Goal: Task Accomplishment & Management: Manage account settings

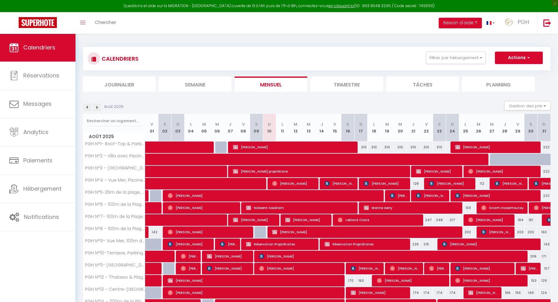
click at [97, 105] on img at bounding box center [97, 107] width 7 height 7
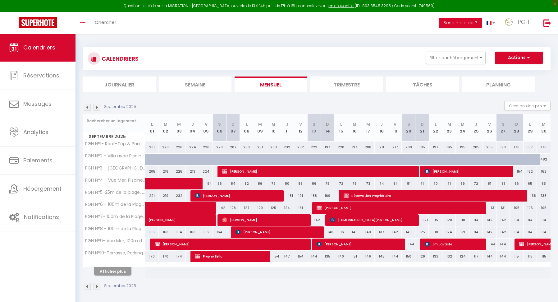
click at [119, 269] on button "Afficher plus" at bounding box center [112, 271] width 37 height 8
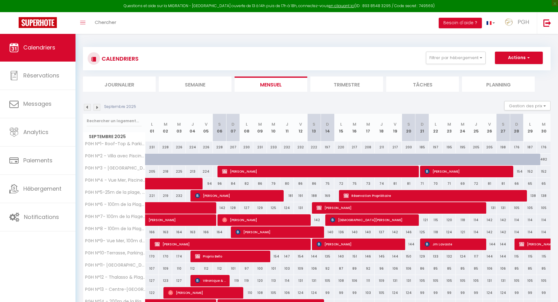
scroll to position [122, 0]
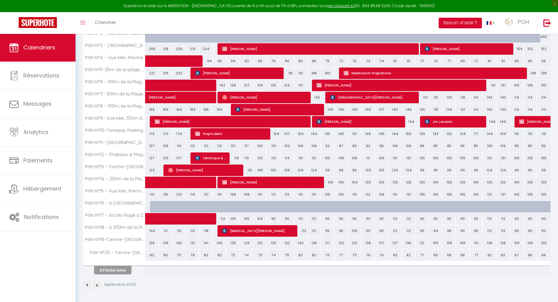
click at [119, 269] on button "Afficher plus" at bounding box center [112, 270] width 37 height 8
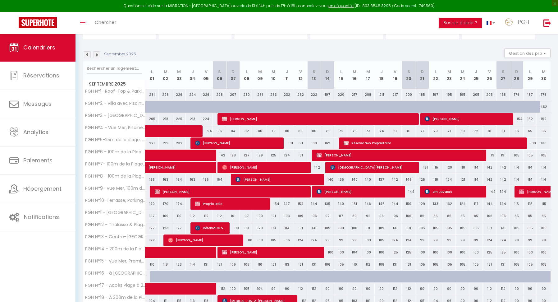
scroll to position [0, 0]
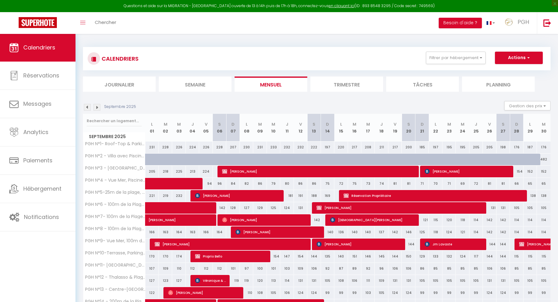
click at [212, 90] on li "Semaine" at bounding box center [195, 83] width 73 height 15
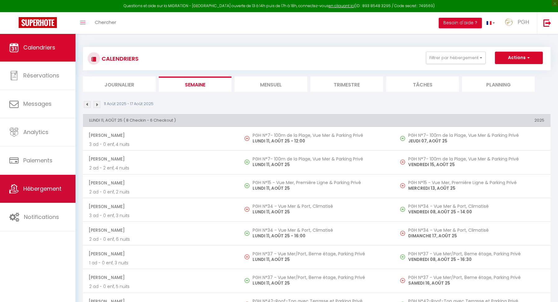
click at [54, 194] on link "Hébergement" at bounding box center [38, 189] width 76 height 28
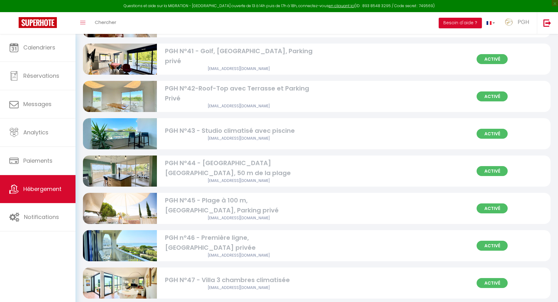
scroll to position [1613, 0]
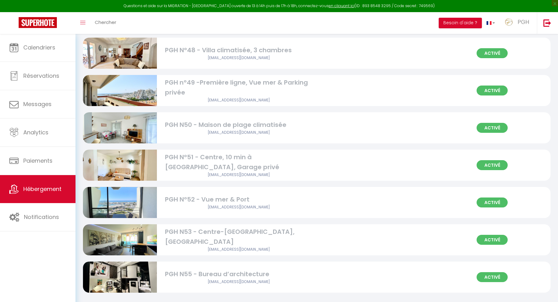
click at [243, 272] on div "PGH N55 - Bureau d’architecture" at bounding box center [239, 274] width 148 height 10
select select "3"
select select "2"
select select "1"
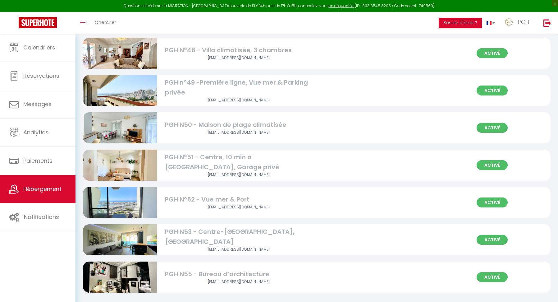
select select
select select "28"
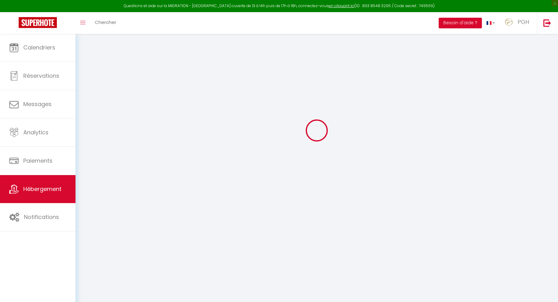
select select
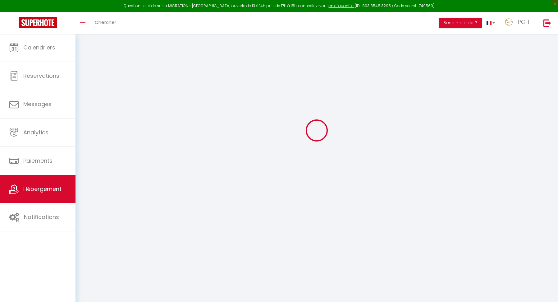
select select
checkbox input "false"
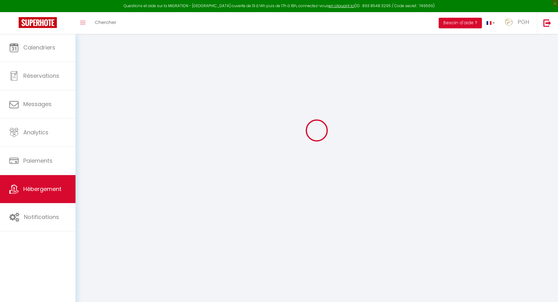
select select
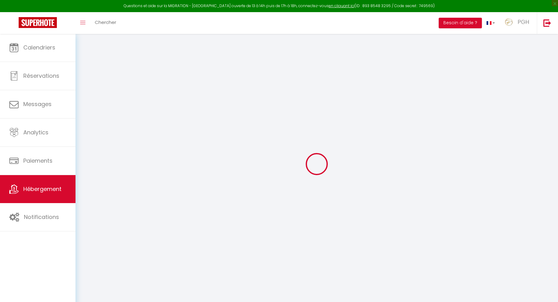
select select
checkbox input "false"
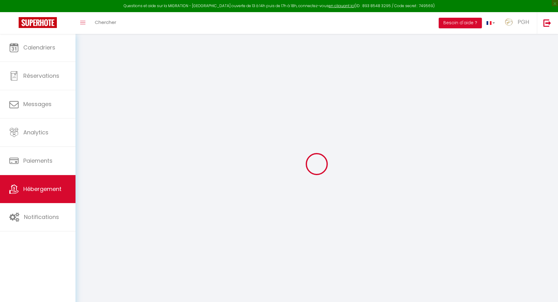
checkbox input "false"
select select
type input "PGH N55 - Bureau d’architecture"
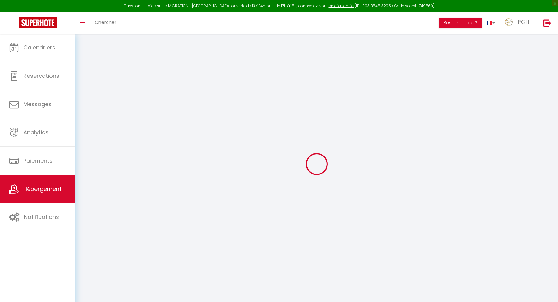
type input "Laurent"
type input "Pascal"
type input "239, place des tritons"
type input "34280"
type input "La Grande Motte"
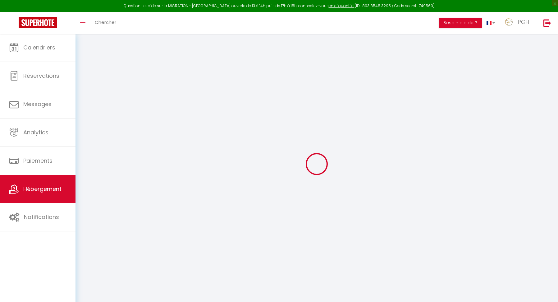
select select "2"
select select "0"
type input "130"
type input "82"
type input "1.15"
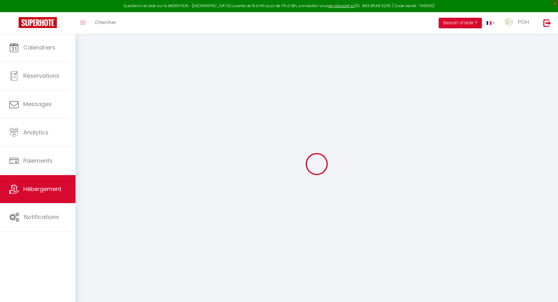
type input "1000"
select select
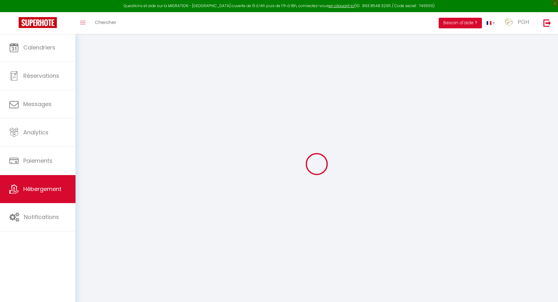
select select
type input "239, place des tritons"
type input "34280"
type input "La Grande-Motte"
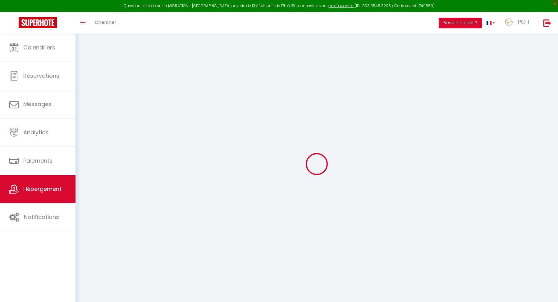
type input "[EMAIL_ADDRESS][DOMAIN_NAME]"
select select "15678"
checkbox input "false"
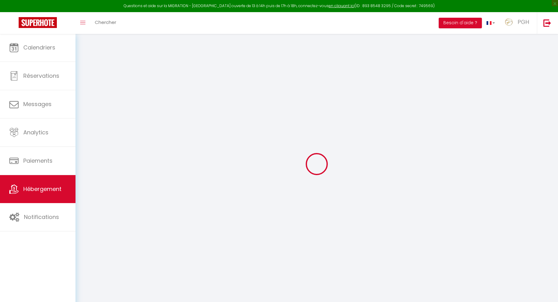
checkbox input "false"
type input "60"
type input "20"
type input "22"
type input "0"
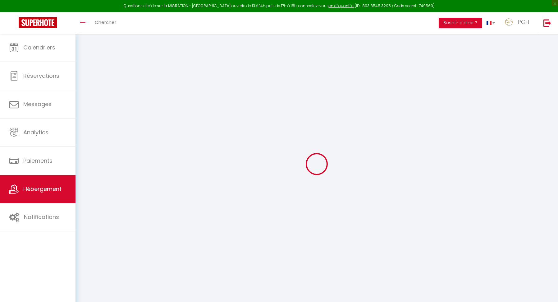
select select
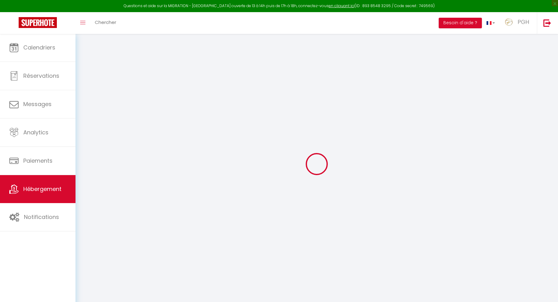
select select
checkbox input "false"
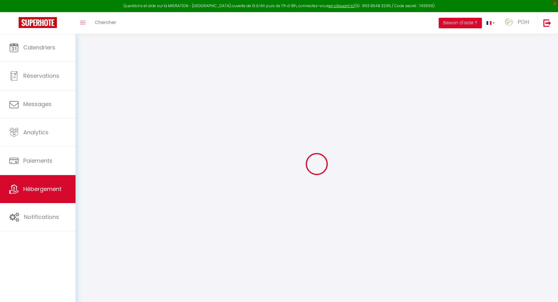
select select
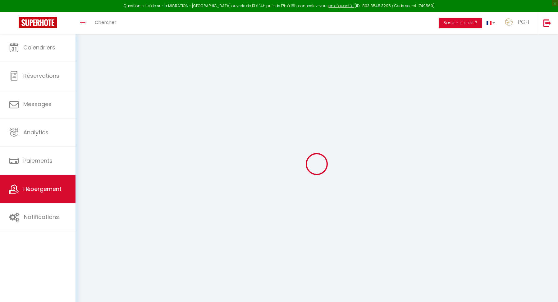
select select
checkbox input "false"
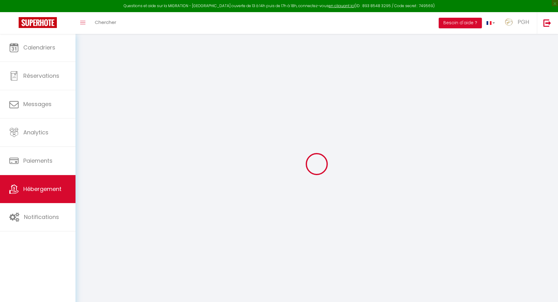
checkbox input "false"
select select "16:00"
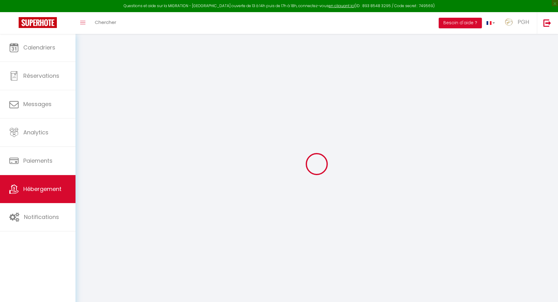
select select "19:00"
select select "10:00"
select select "15"
select select "12:00"
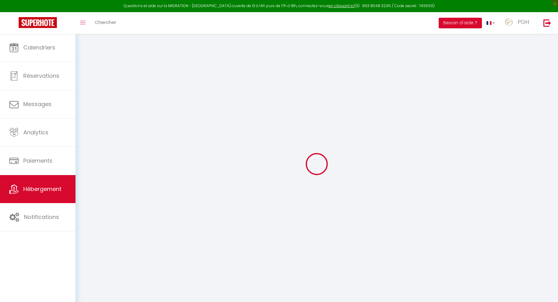
checkbox input "false"
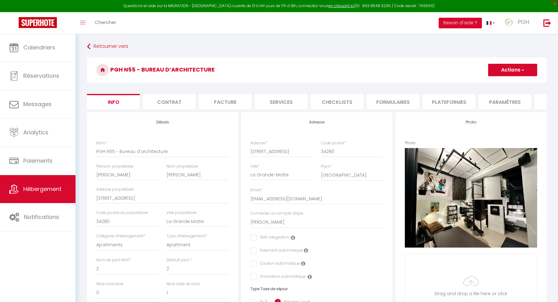
checkbox input "false"
type input "PGH N55 - Burea d’architecture"
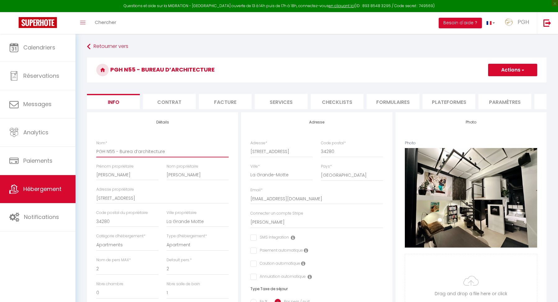
checkbox input "false"
type input "PGH N55 - Bure d’architecture"
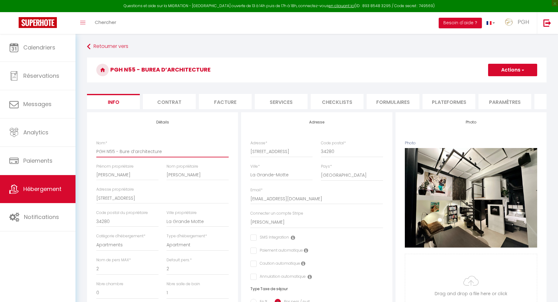
checkbox input "false"
type input "PGH N55 - Bur d’architecture"
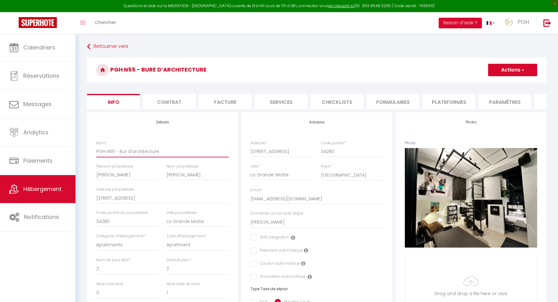
checkbox input "false"
type input "PGH N55 - Bu d’architecture"
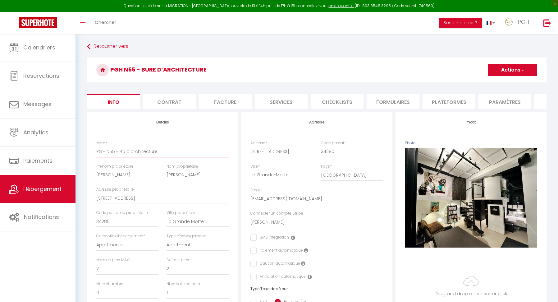
checkbox input "false"
type input "PGH N55 - B d’architecture"
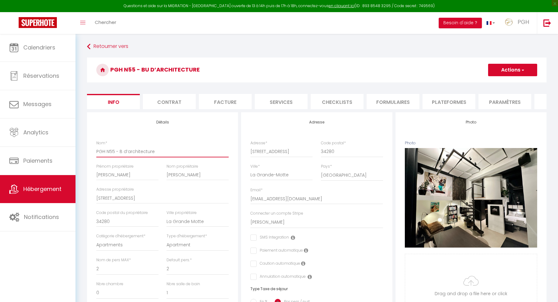
checkbox input "false"
type input "PGH N55 - d’architecture"
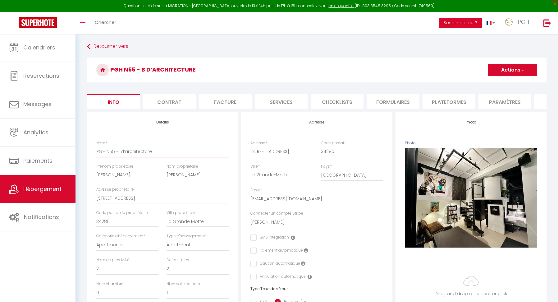
checkbox input "false"
type input "PGH N55 - L d’architecture"
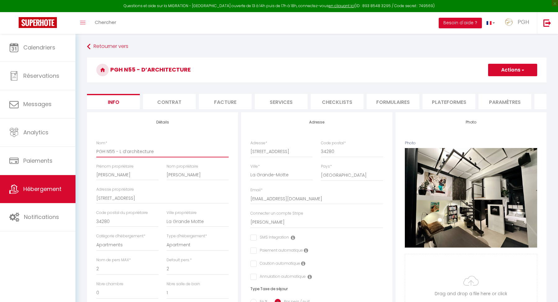
checkbox input "false"
type input "PGH N55 - Lo d’architecture"
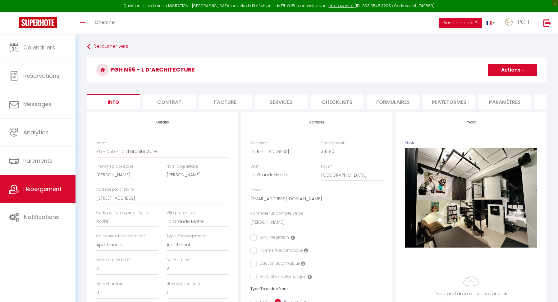
checkbox input "false"
type input "PGH N55 - Lof d’architecture"
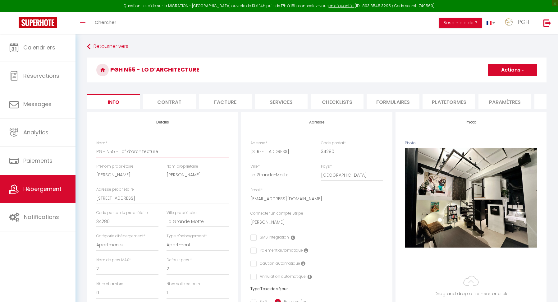
checkbox input "false"
type input "PGH N55 - Loft d’architecture"
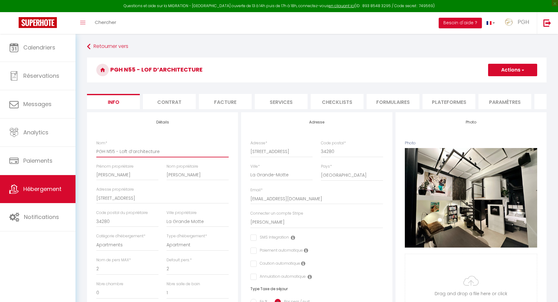
checkbox input "false"
type input "PGH N55 - Loft d’architecture"
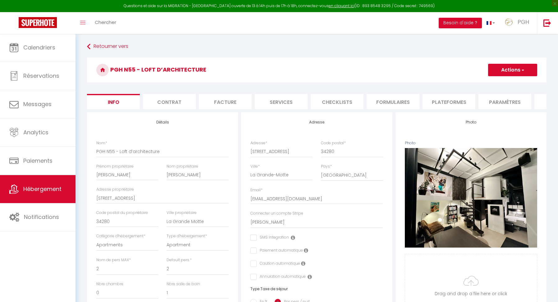
click at [514, 70] on button "Actions" at bounding box center [512, 70] width 49 height 12
click at [492, 82] on input "Enregistrer" at bounding box center [488, 84] width 23 height 6
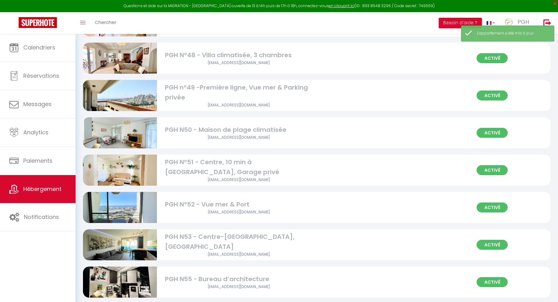
scroll to position [1613, 0]
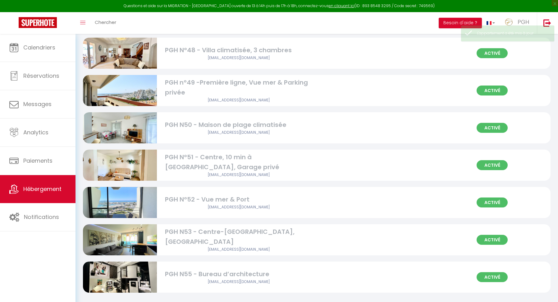
click at [214, 269] on div "PGH N55 - Bureau d’architecture" at bounding box center [239, 274] width 148 height 10
click at [144, 269] on img at bounding box center [120, 276] width 74 height 55
click at [301, 271] on div "PGH N55 - Bureau d’architecture" at bounding box center [239, 274] width 148 height 10
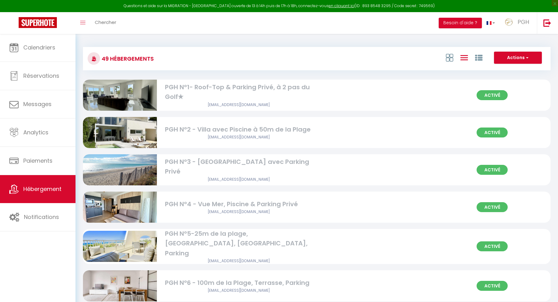
select select "3"
select select "2"
select select "1"
select select
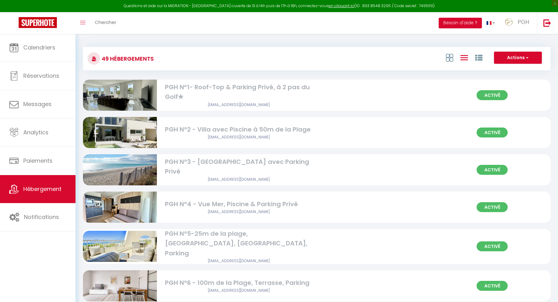
select select "28"
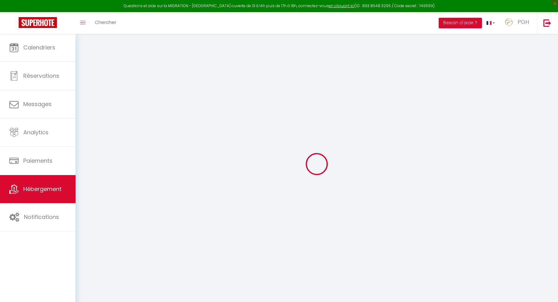
type input "PGH N55 - Loft d’architecture"
type input "Laurent"
type input "Pascal"
type input "239, place des tritons"
type input "34280"
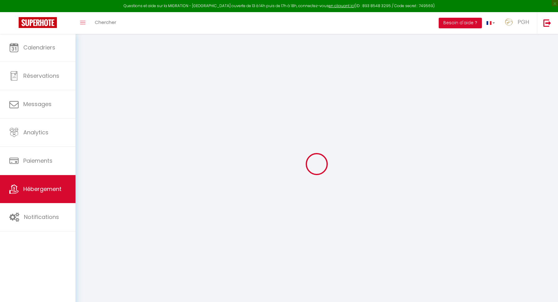
type input "La Grande Motte"
select select "2"
select select "0"
type input "130"
type input "82"
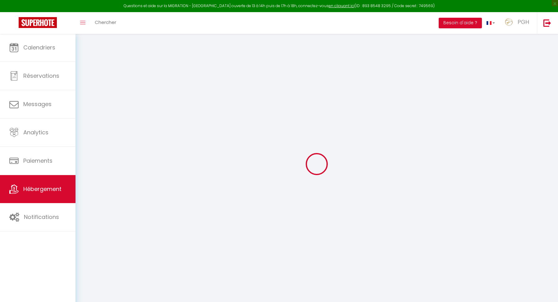
type input "1.15"
type input "1000"
select select
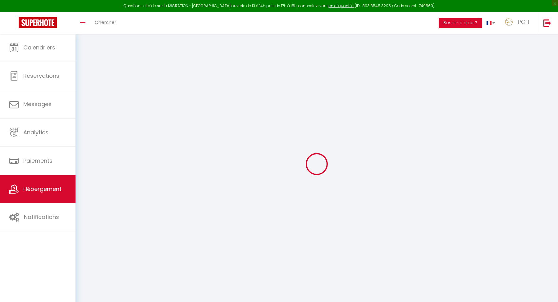
select select
type input "239, place des tritons"
type input "34280"
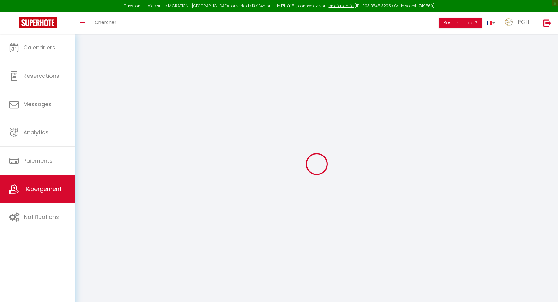
type input "La Grande-Motte"
type input "[EMAIL_ADDRESS][DOMAIN_NAME]"
select select "15678"
checkbox input "false"
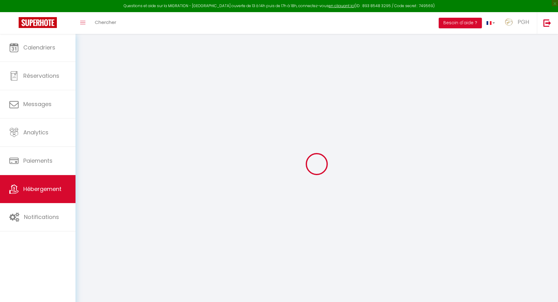
checkbox input "false"
type input "60"
type input "20"
type input "22"
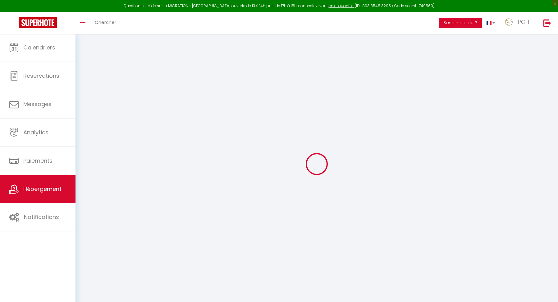
type input "0"
select select
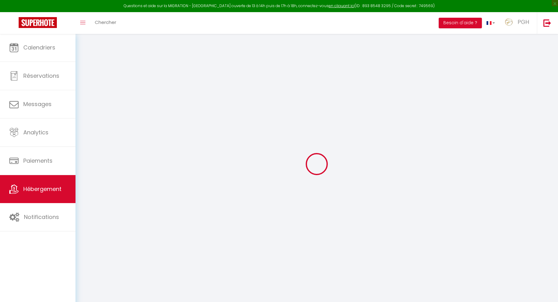
select select
checkbox input "false"
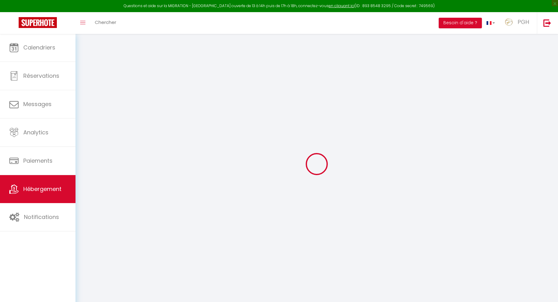
checkbox input "false"
select select
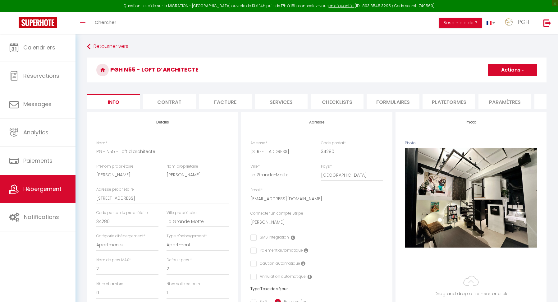
click at [525, 69] on span "button" at bounding box center [523, 70] width 4 height 6
click at [494, 81] on input "Enregistrer" at bounding box center [488, 84] width 23 height 6
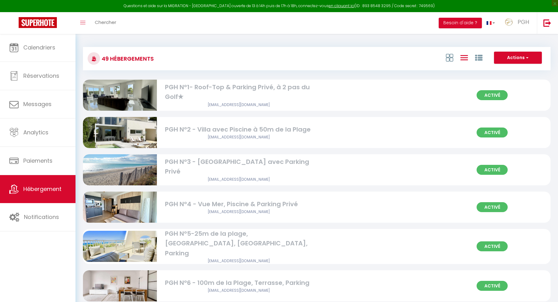
click at [515, 56] on button "Actions" at bounding box center [518, 58] width 48 height 12
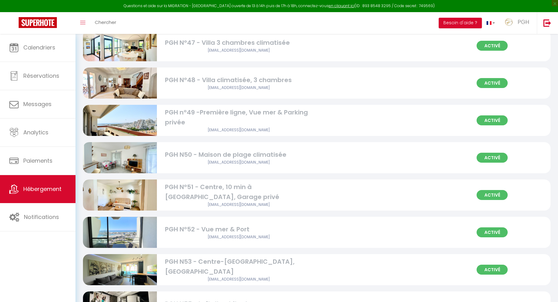
scroll to position [1613, 0]
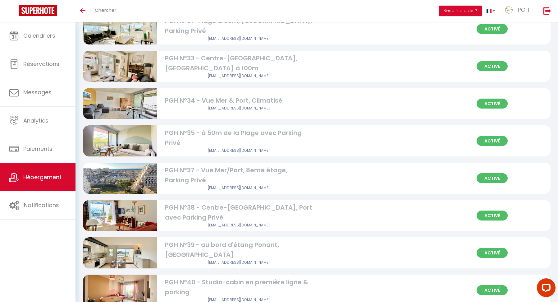
scroll to position [1144, 0]
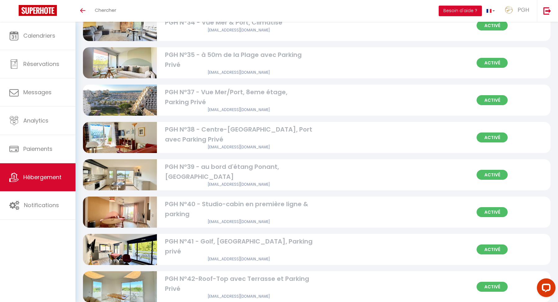
click at [138, 172] on img at bounding box center [120, 174] width 74 height 55
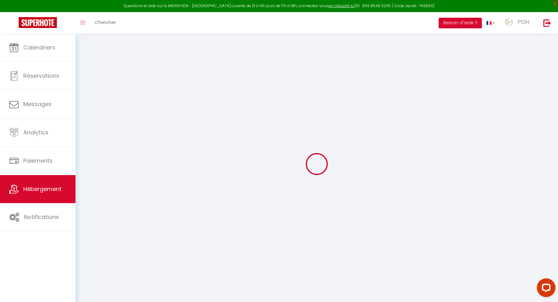
select select
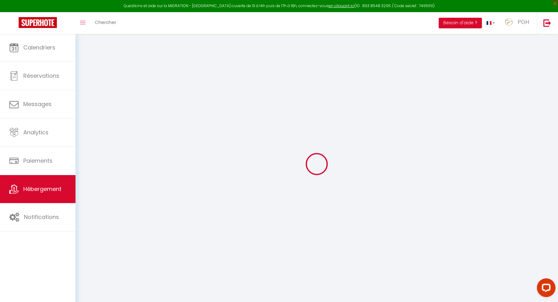
select select
checkbox input "false"
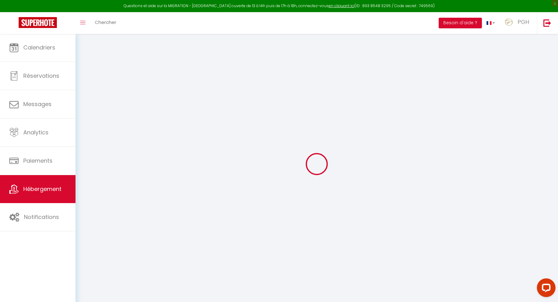
select select
type input "PGH N°39 - au bord d'étang Ponant, [GEOGRAPHIC_DATA]"
type input "Mik"
type input "Orain"
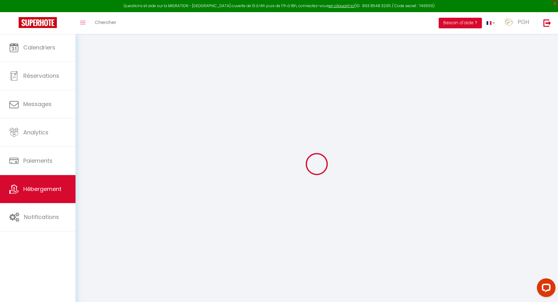
type input "[GEOGRAPHIC_DATA]"
type input "05003"
type input "GAP CEDEX"
select select "2"
type input "500"
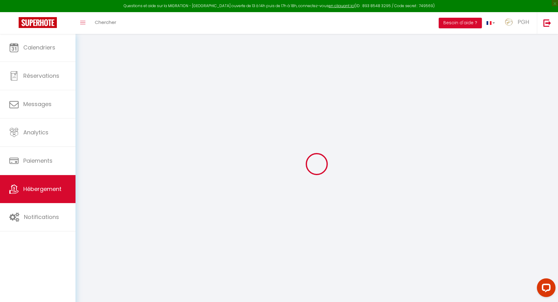
type input "70"
type input "1.15"
type input "100"
select select
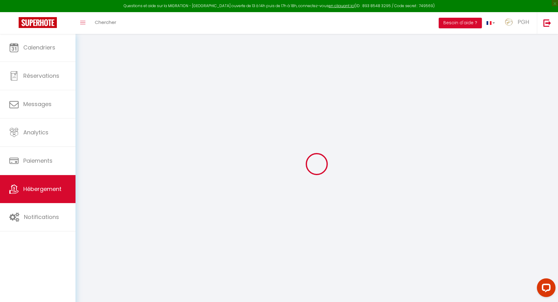
select select
type input "[STREET_ADDRESS], Residence [GEOGRAPHIC_DATA]"
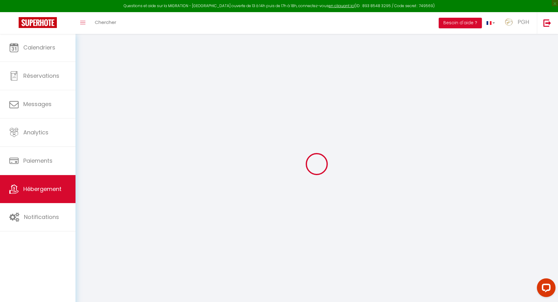
type input "34280"
type input "La Grande-Motte"
type input "[EMAIL_ADDRESS][DOMAIN_NAME]"
select select "14452"
checkbox input "false"
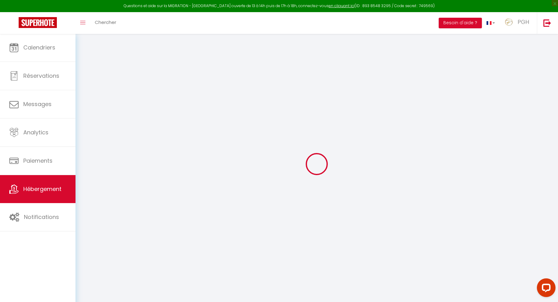
checkbox input "false"
type input "18"
type input "50"
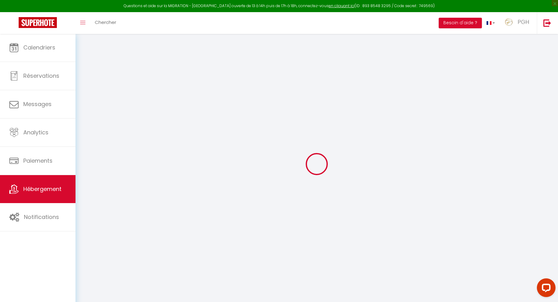
type input "20"
type input "0"
select select
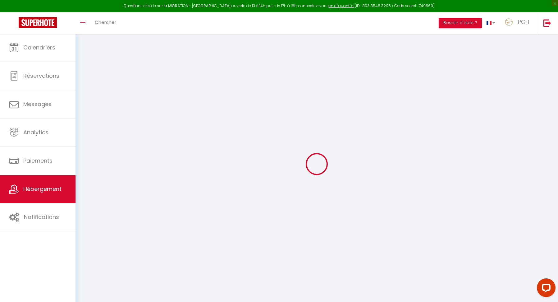
select select
checkbox input "false"
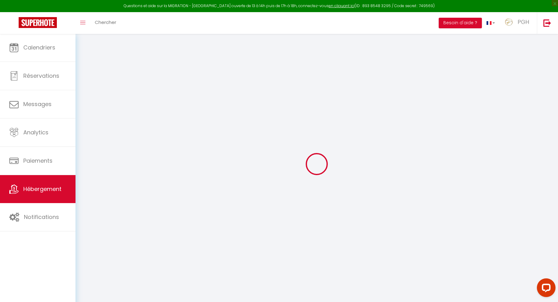
checkbox input "false"
select select
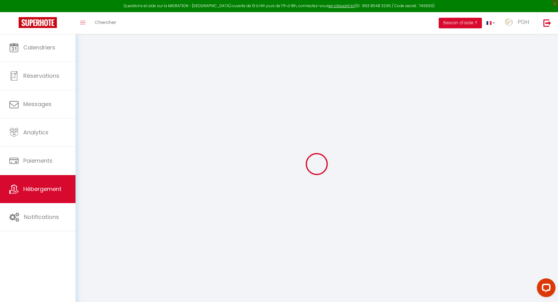
select select
checkbox input "false"
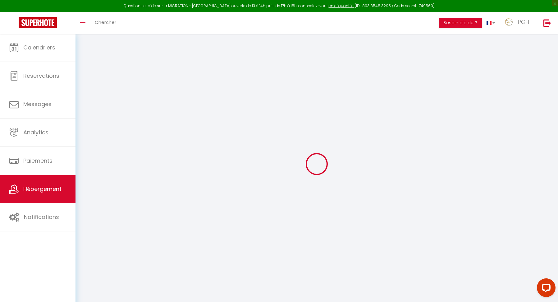
checkbox input "false"
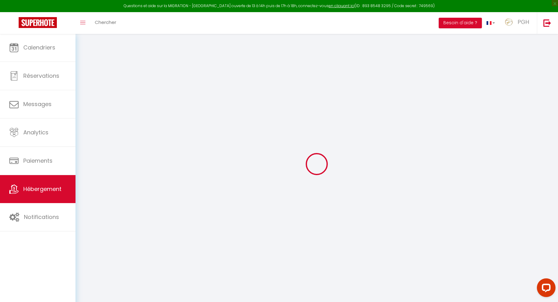
checkbox input "false"
select select "16:00"
select select "19:00"
select select "10:00"
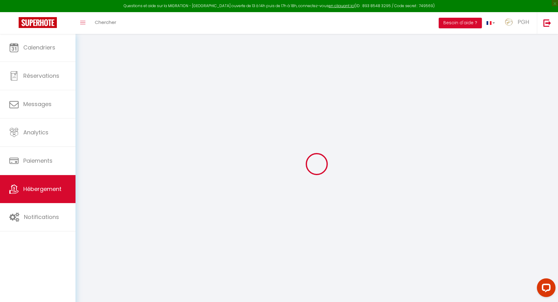
select select "15"
select select "12:00"
checkbox input "false"
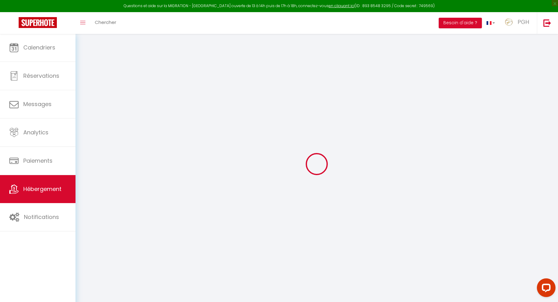
checkbox input "false"
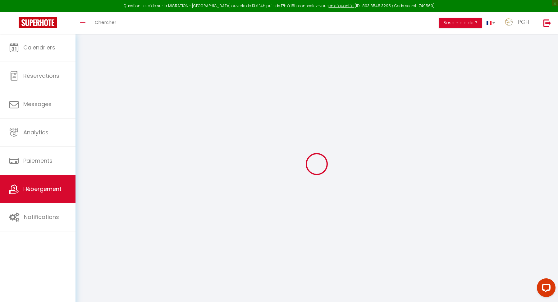
checkbox input "false"
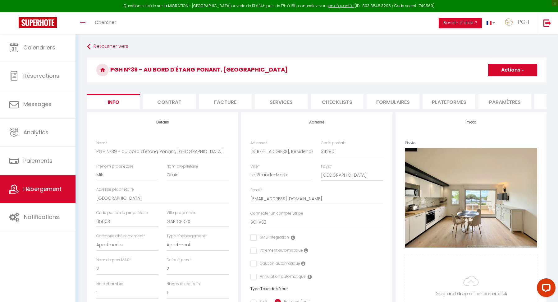
checkbox input "false"
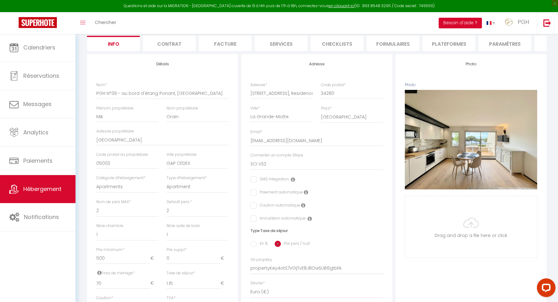
scroll to position [113, 0]
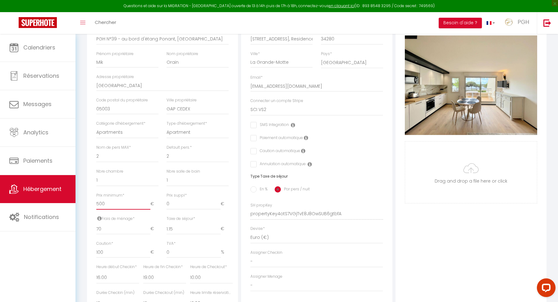
click at [109, 200] on input "500" at bounding box center [123, 203] width 54 height 11
type input "50"
checkbox input "false"
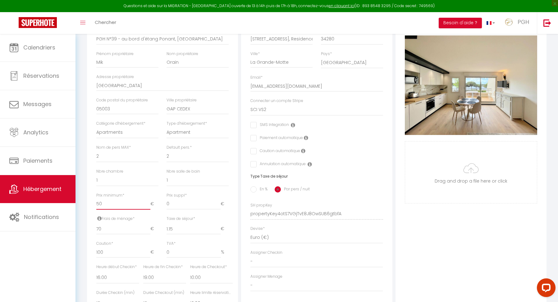
checkbox input "false"
type input "5"
checkbox input "false"
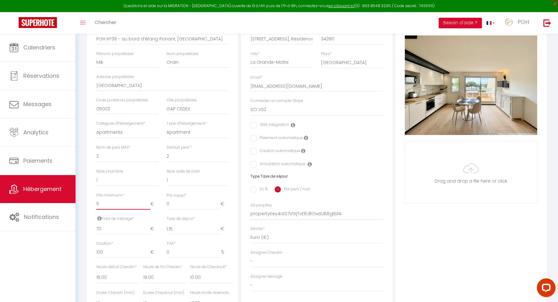
checkbox input "false"
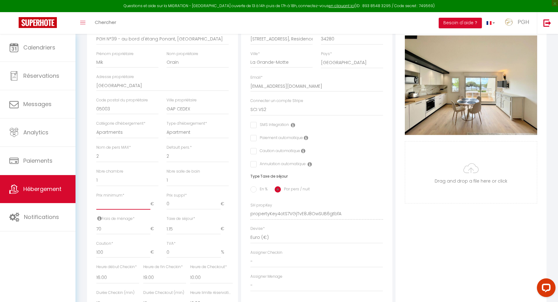
type input "9"
checkbox input "false"
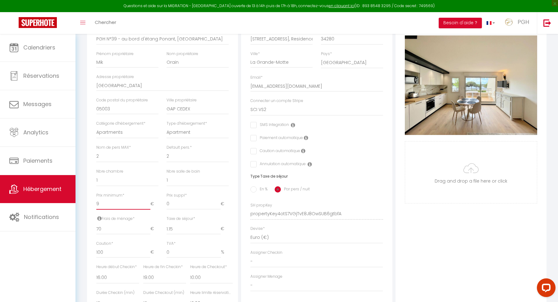
type input "90"
checkbox input "false"
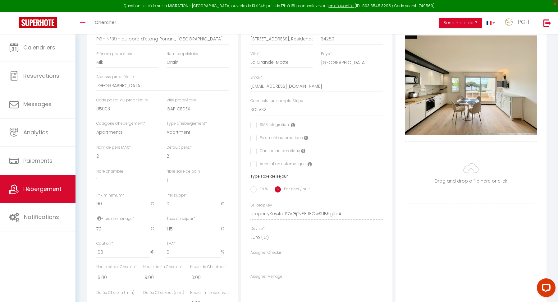
scroll to position [0, 0]
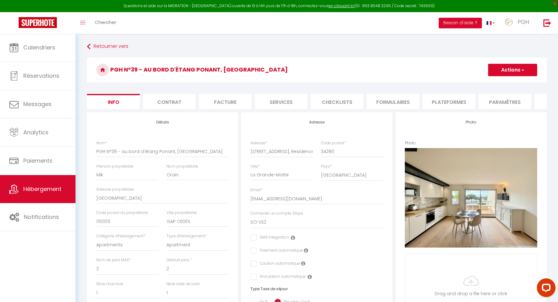
type input "90"
click at [525, 67] on span "button" at bounding box center [523, 70] width 4 height 6
click at [491, 83] on input "Enregistrer" at bounding box center [488, 84] width 23 height 6
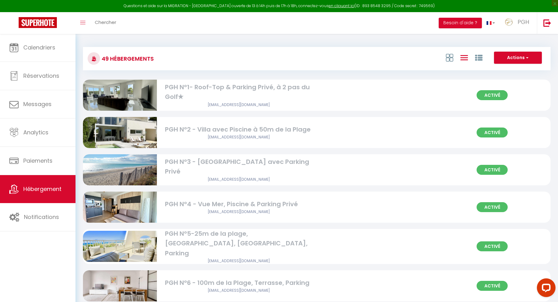
click at [200, 97] on div "PGH N°1- Roof-Top & Parking Privé, à 2 pas du Golf✭" at bounding box center [239, 92] width 148 height 20
select select "3"
select select "2"
select select "1"
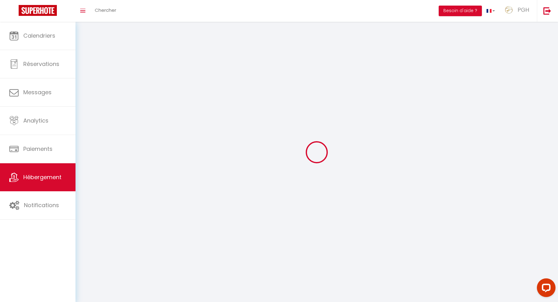
select select
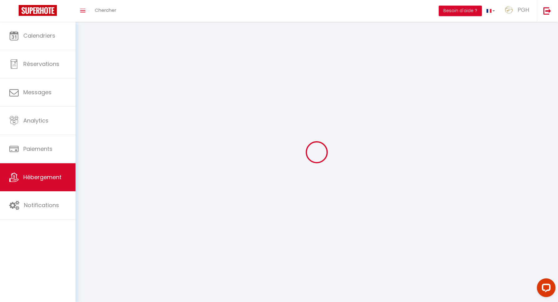
select select
checkbox input "false"
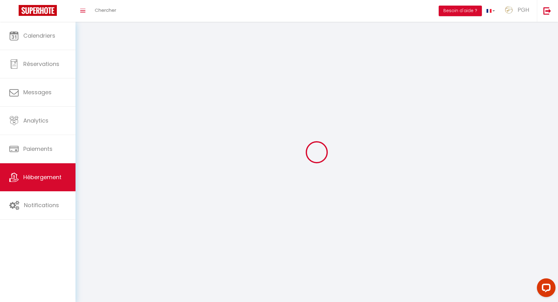
checkbox input "false"
select select
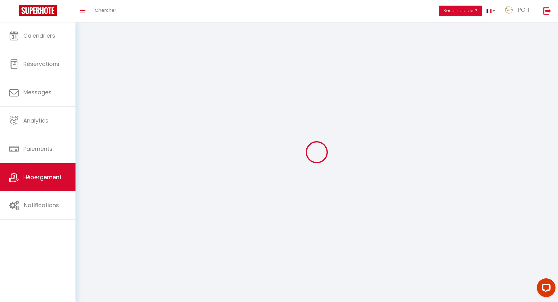
select select
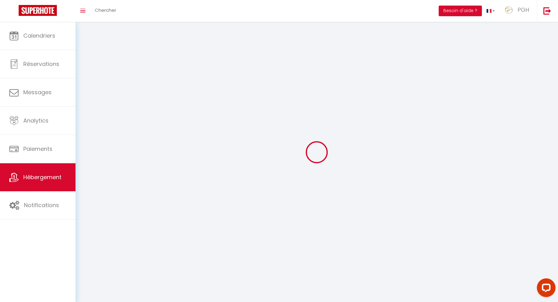
select select
checkbox input "false"
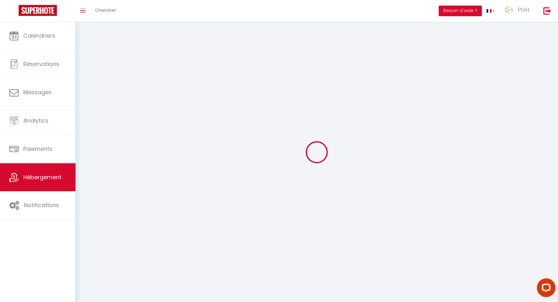
select select
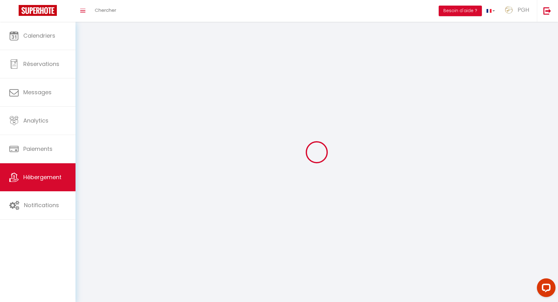
select select
checkbox input "false"
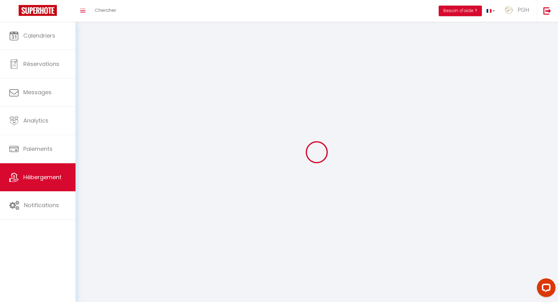
checkbox input "false"
select select
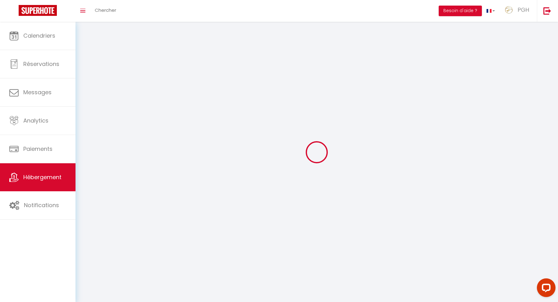
select select
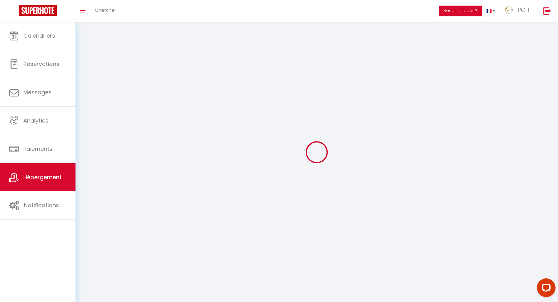
select select
checkbox input "false"
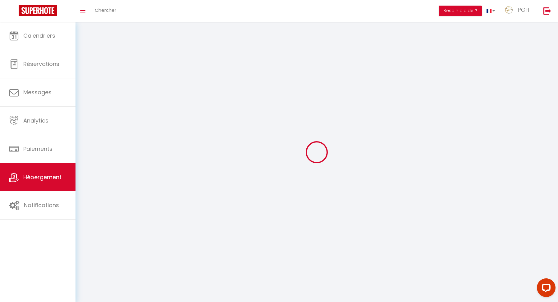
checkbox input "false"
select select
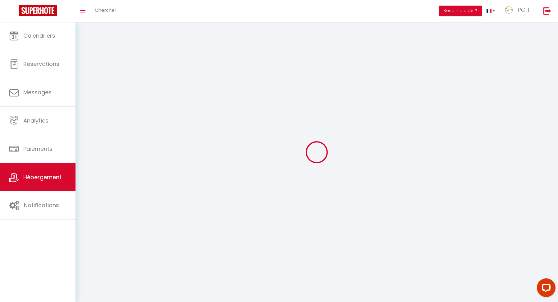
select select
checkbox input "false"
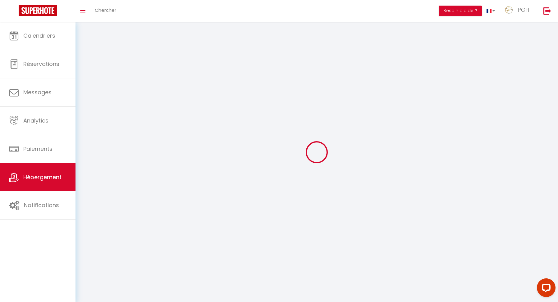
checkbox input "false"
select select
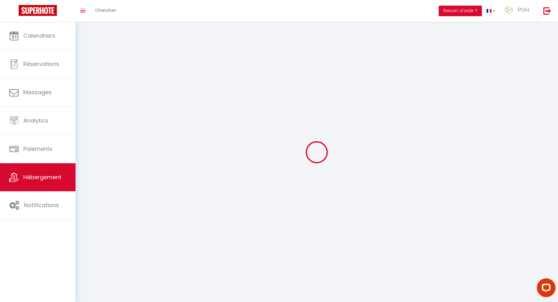
select select
checkbox input "false"
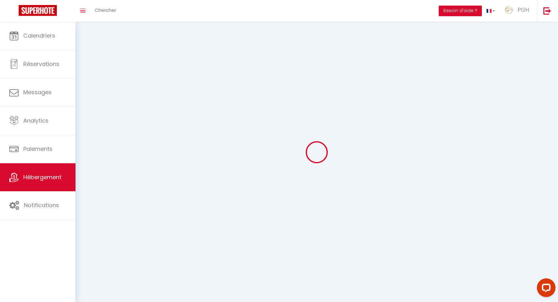
checkbox input "false"
select select
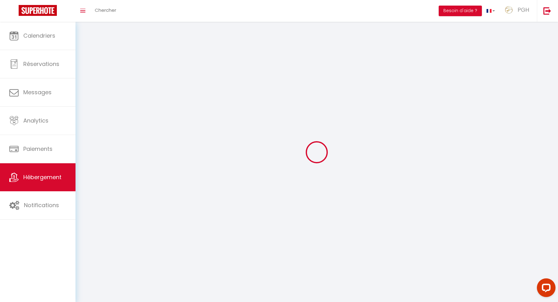
select select
select select "28"
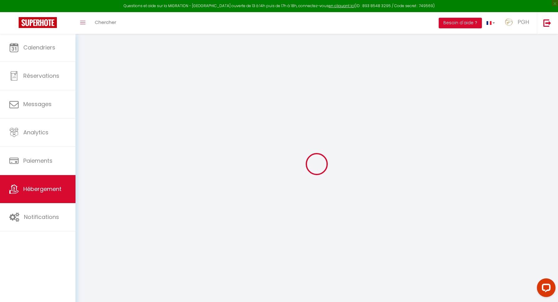
select select
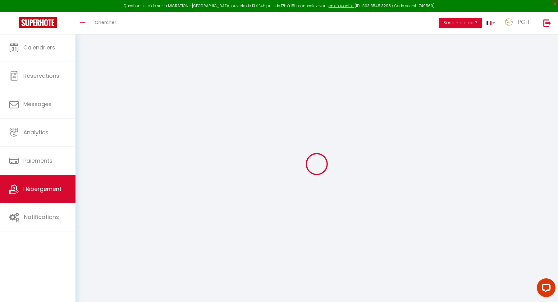
select select
checkbox input "false"
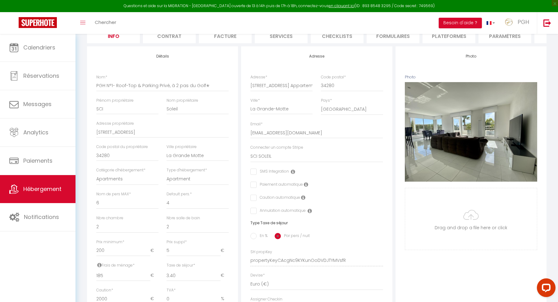
scroll to position [122, 0]
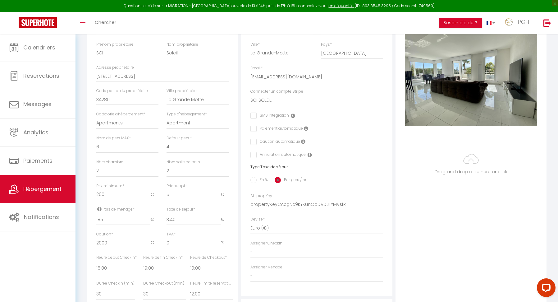
click at [113, 192] on input "200" at bounding box center [123, 194] width 54 height 11
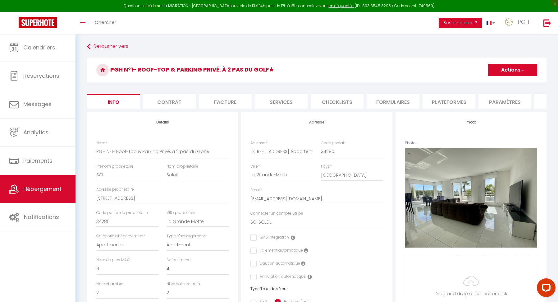
click at [523, 68] on span "button" at bounding box center [523, 70] width 4 height 6
click at [491, 82] on input "Enregistrer" at bounding box center [488, 84] width 23 height 6
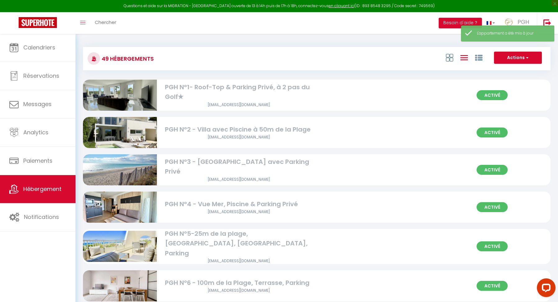
click at [140, 133] on img at bounding box center [120, 132] width 74 height 55
click at [147, 134] on img at bounding box center [120, 132] width 74 height 55
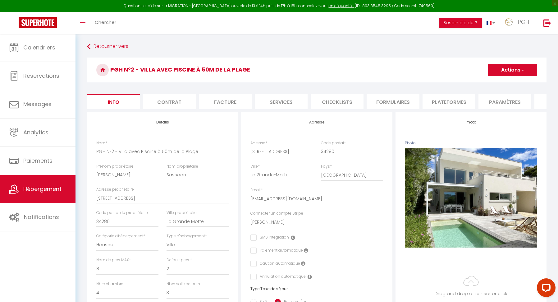
scroll to position [70, 0]
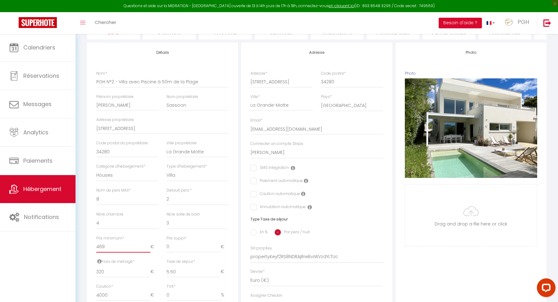
click at [116, 242] on input "469" at bounding box center [123, 246] width 54 height 11
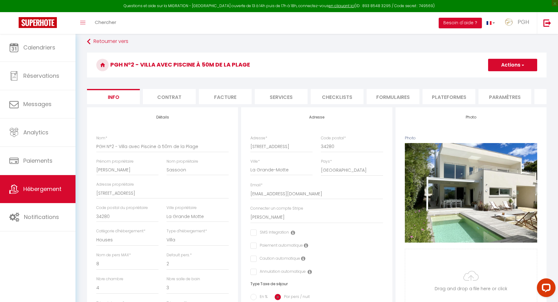
click at [518, 65] on button "Actions" at bounding box center [512, 65] width 49 height 12
click at [490, 78] on input "Enregistrer" at bounding box center [488, 79] width 23 height 6
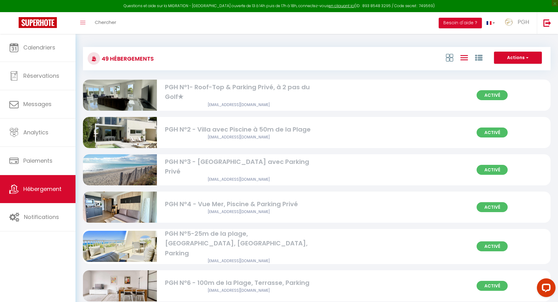
click at [142, 176] on img at bounding box center [120, 169] width 74 height 49
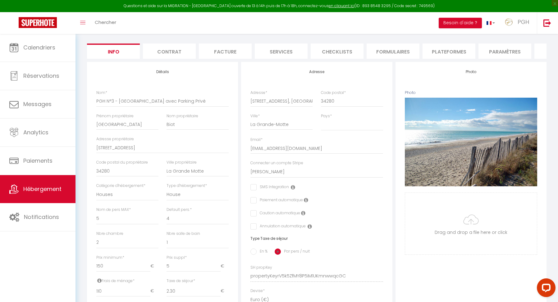
scroll to position [52, 0]
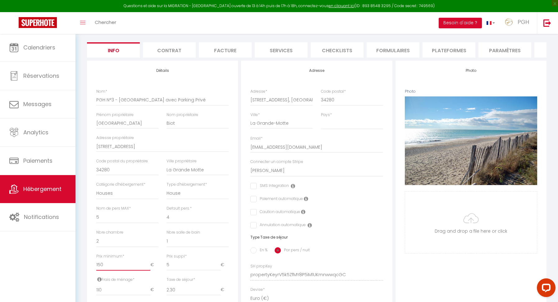
click at [111, 263] on input "150" at bounding box center [123, 264] width 54 height 11
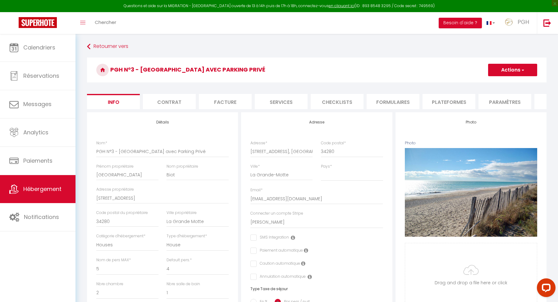
click at [521, 68] on span "button" at bounding box center [523, 70] width 4 height 6
click at [487, 84] on input "Enregistrer" at bounding box center [488, 84] width 23 height 6
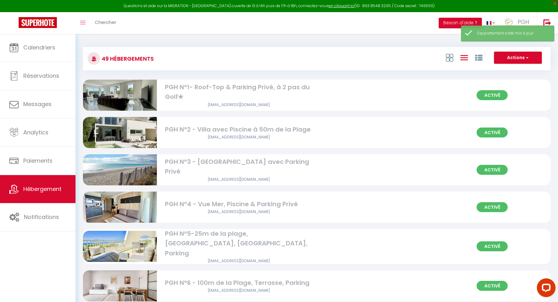
click at [125, 204] on img at bounding box center [120, 206] width 74 height 55
click at [190, 206] on div "PGH N°4 - Vue Mer, Piscine & Parking Privé" at bounding box center [239, 204] width 148 height 10
click at [151, 205] on img at bounding box center [120, 206] width 74 height 55
click at [131, 203] on img at bounding box center [120, 206] width 74 height 55
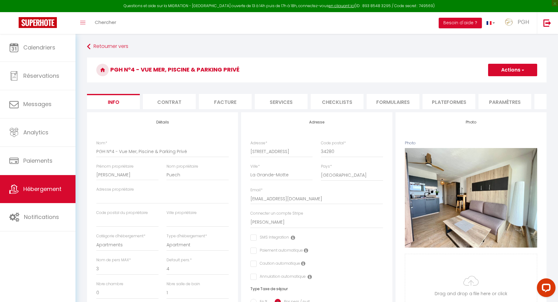
scroll to position [69, 0]
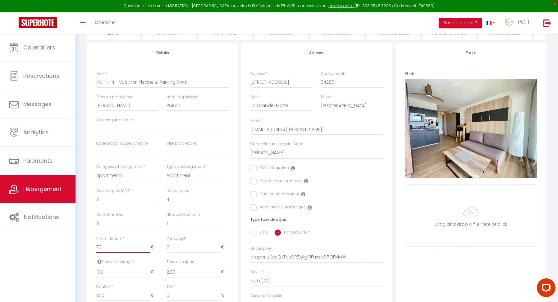
click at [111, 242] on input "70" at bounding box center [123, 247] width 54 height 11
click at [111, 246] on input "70" at bounding box center [123, 247] width 54 height 11
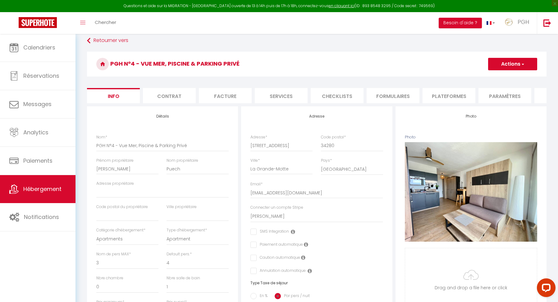
click at [512, 62] on button "Actions" at bounding box center [512, 64] width 49 height 12
click at [488, 77] on input "Enregistrer" at bounding box center [488, 78] width 23 height 6
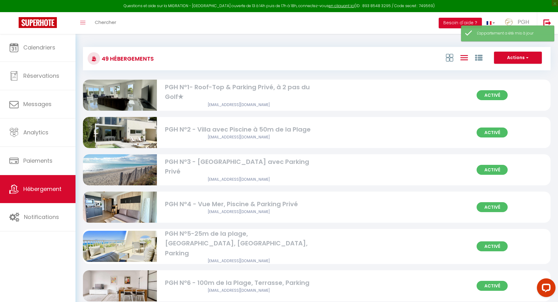
click at [127, 239] on img at bounding box center [120, 246] width 74 height 55
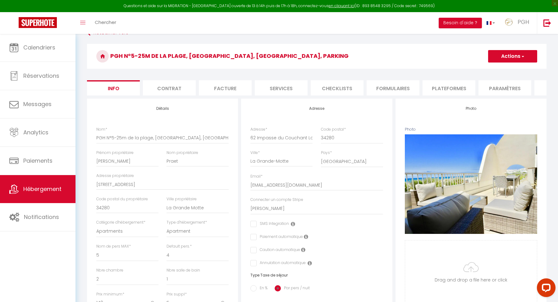
scroll to position [66, 0]
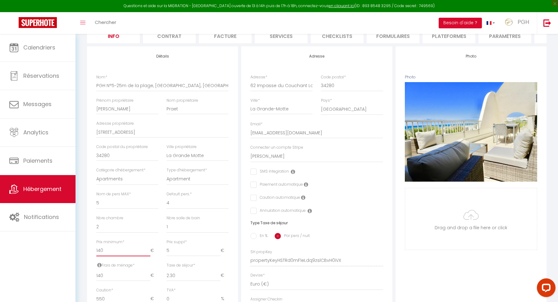
click at [110, 248] on input "140" at bounding box center [123, 250] width 54 height 11
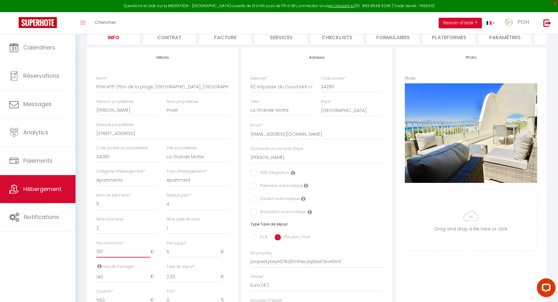
scroll to position [0, 0]
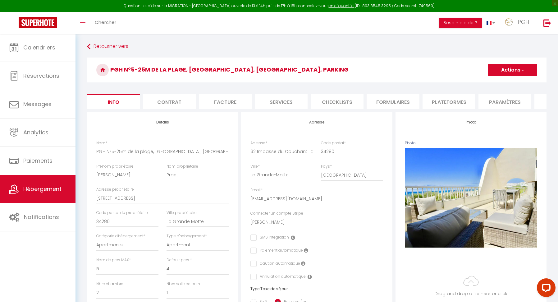
click at [513, 72] on button "Actions" at bounding box center [512, 70] width 49 height 12
click at [495, 85] on input "Enregistrer" at bounding box center [488, 84] width 23 height 6
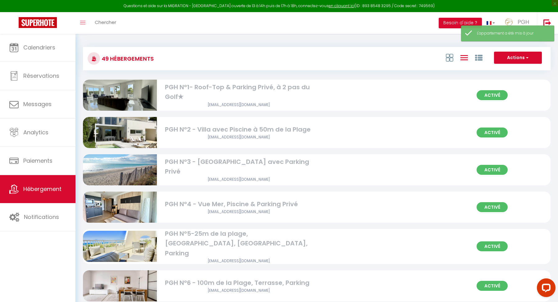
scroll to position [12, 0]
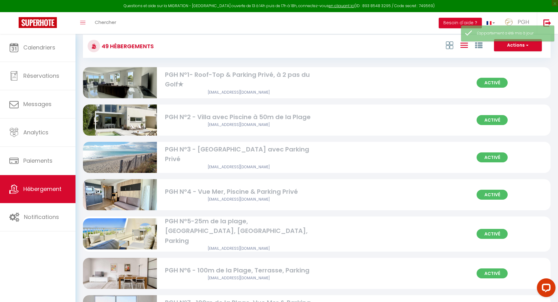
click at [117, 270] on img at bounding box center [120, 273] width 74 height 49
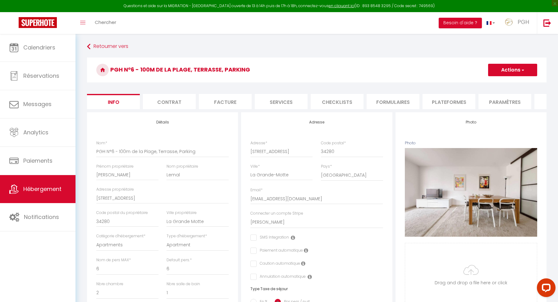
scroll to position [88, 0]
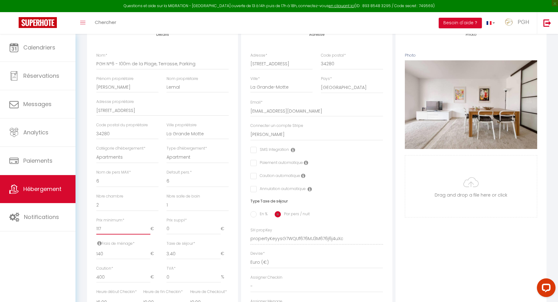
click at [109, 228] on input "117" at bounding box center [123, 228] width 54 height 11
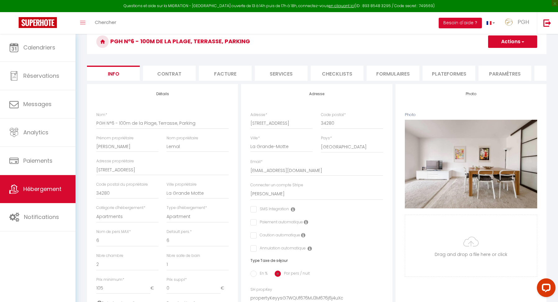
click at [512, 44] on button "Actions" at bounding box center [512, 41] width 49 height 12
click at [485, 54] on input "Enregistrer" at bounding box center [488, 55] width 23 height 6
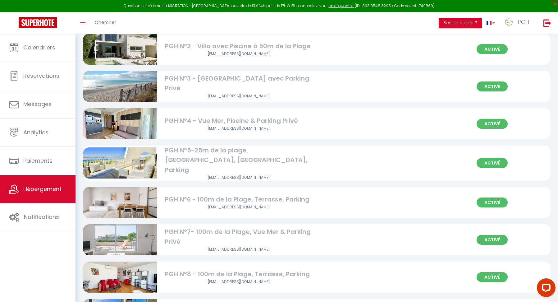
scroll to position [126, 0]
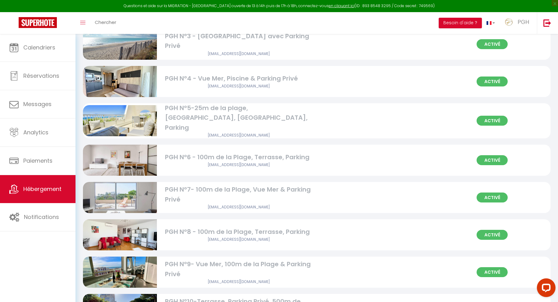
click at [143, 189] on img at bounding box center [120, 197] width 74 height 53
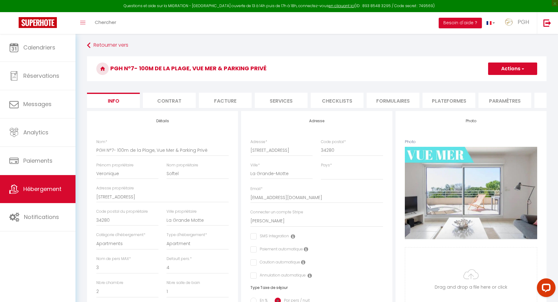
scroll to position [172, 0]
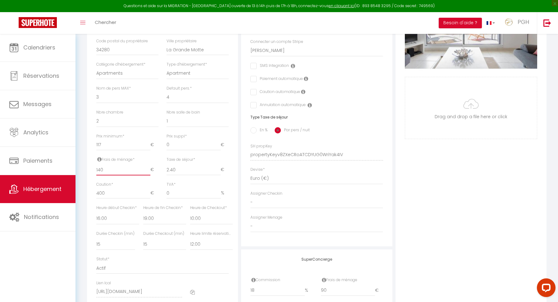
click at [114, 165] on input "140" at bounding box center [123, 169] width 54 height 11
click at [113, 142] on input "117" at bounding box center [123, 144] width 54 height 11
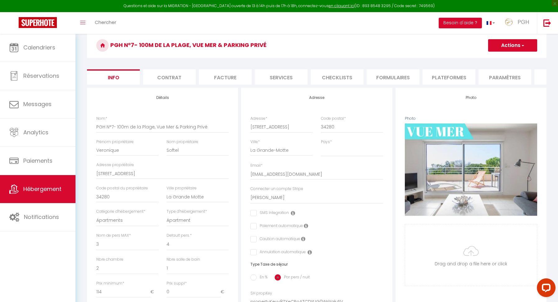
click at [522, 45] on span "button" at bounding box center [523, 45] width 4 height 6
click at [485, 57] on input "Enregistrer" at bounding box center [488, 59] width 23 height 6
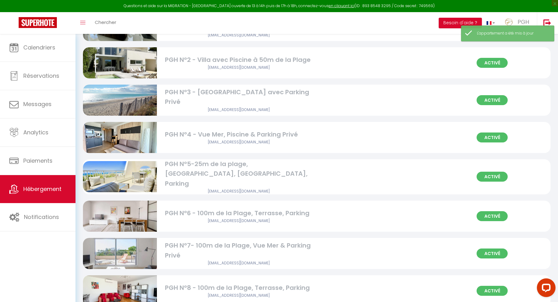
scroll to position [138, 0]
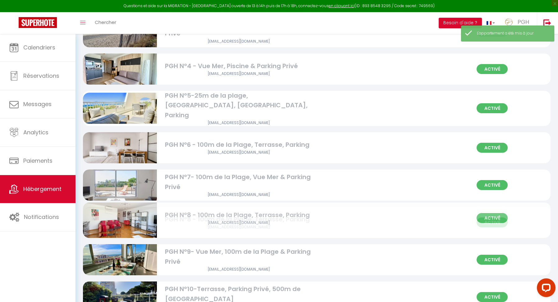
click at [120, 216] on img at bounding box center [120, 222] width 74 height 55
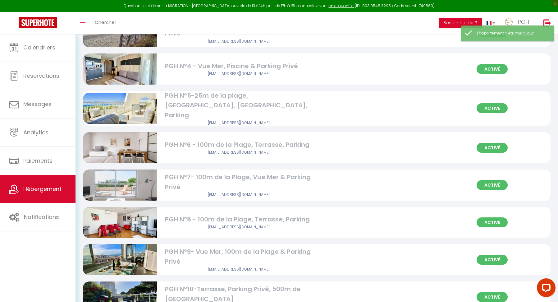
click at [179, 216] on div "PGH N°8 - 100m de la Plage, Terrasse, Parking" at bounding box center [239, 219] width 148 height 10
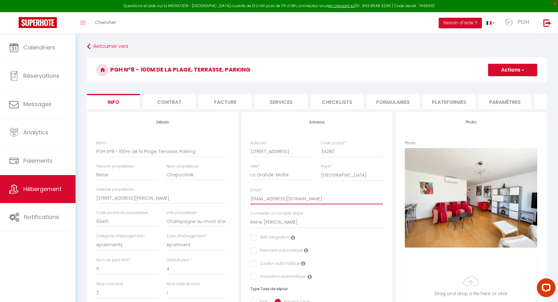
drag, startPoint x: 286, startPoint y: 198, endPoint x: 249, endPoint y: 197, distance: 36.7
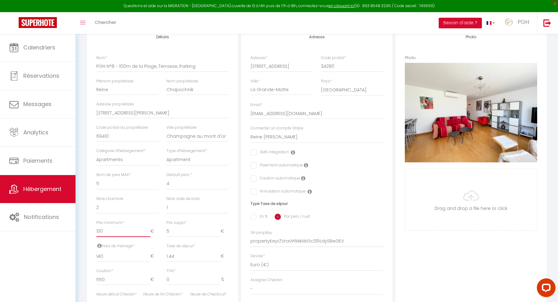
click at [113, 227] on input "130" at bounding box center [123, 231] width 54 height 11
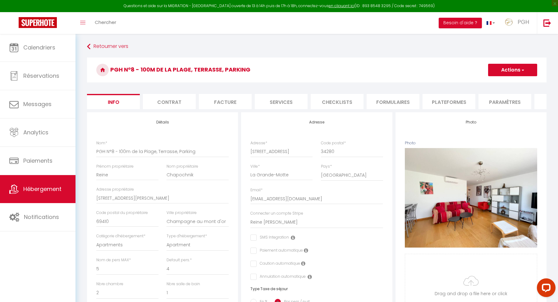
click at [519, 72] on button "Actions" at bounding box center [512, 70] width 49 height 12
click at [486, 84] on input "Enregistrer" at bounding box center [488, 84] width 23 height 6
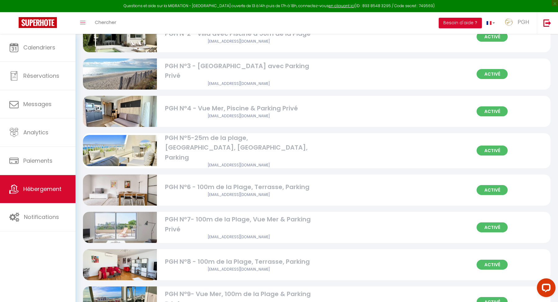
scroll to position [109, 0]
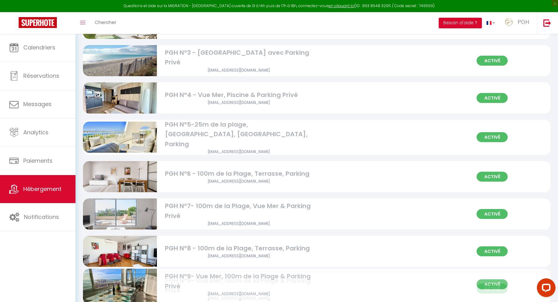
click at [129, 277] on img at bounding box center [120, 288] width 74 height 55
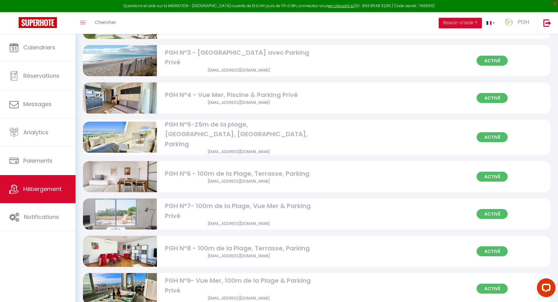
click at [143, 278] on img at bounding box center [120, 288] width 74 height 55
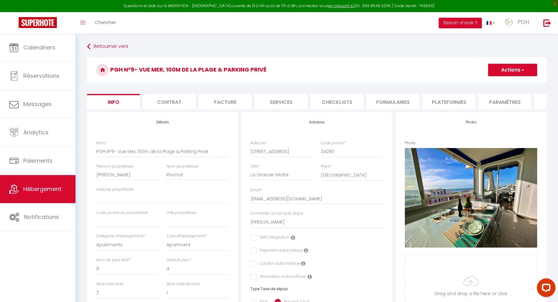
scroll to position [128, 0]
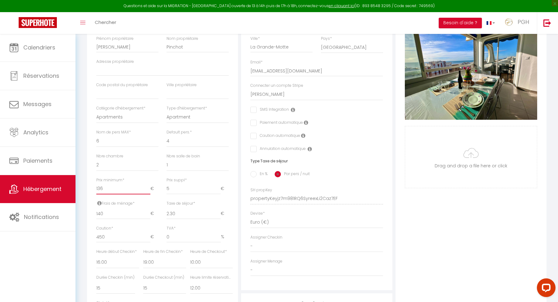
click at [107, 184] on input "136" at bounding box center [123, 188] width 54 height 11
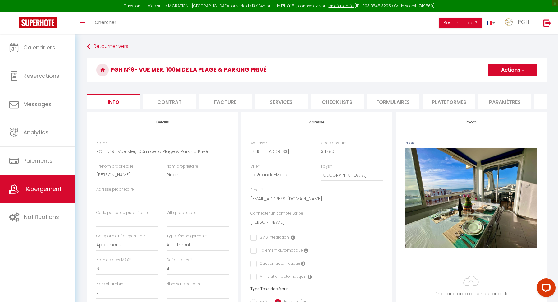
click at [524, 70] on span "button" at bounding box center [523, 70] width 4 height 6
click at [491, 84] on input "Enregistrer" at bounding box center [488, 84] width 23 height 6
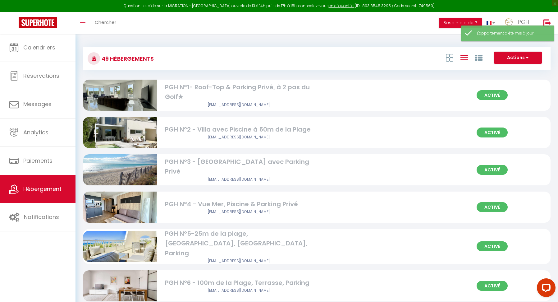
scroll to position [304, 0]
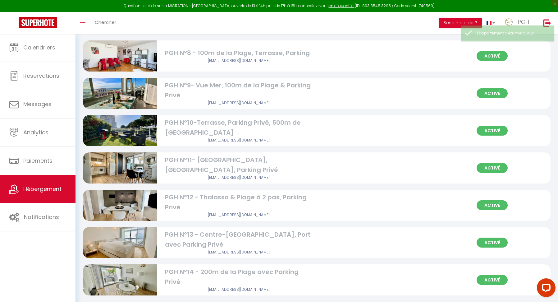
click at [137, 128] on img at bounding box center [120, 130] width 74 height 55
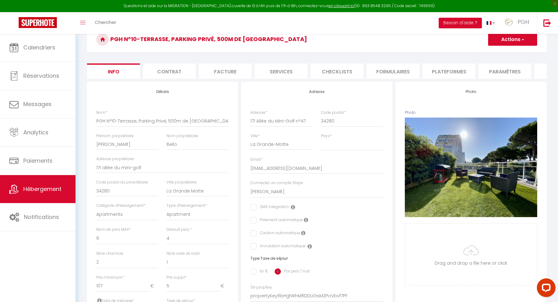
scroll to position [94, 0]
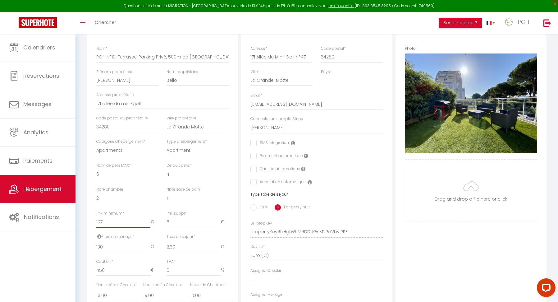
click at [112, 219] on input "107" at bounding box center [123, 221] width 54 height 11
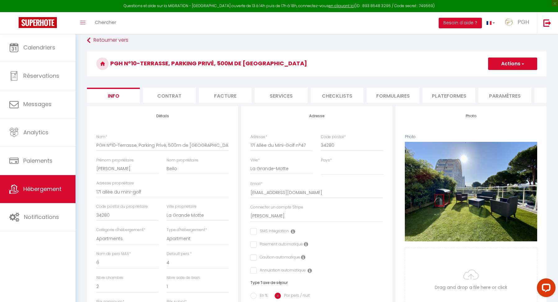
scroll to position [0, 0]
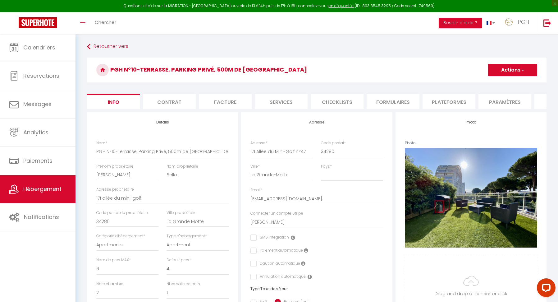
click at [515, 70] on button "Actions" at bounding box center [512, 70] width 49 height 12
click at [490, 84] on input "Enregistrer" at bounding box center [488, 84] width 23 height 6
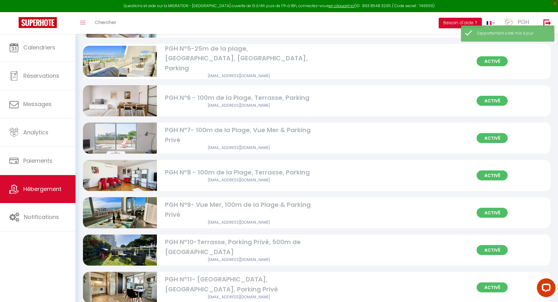
scroll to position [264, 0]
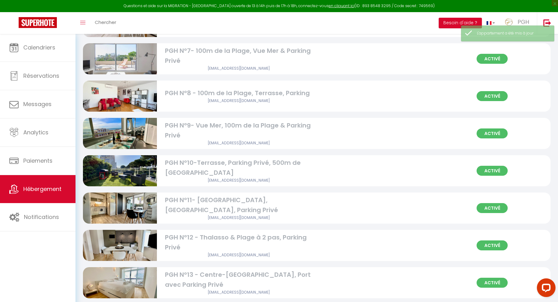
click at [124, 206] on img at bounding box center [120, 207] width 74 height 55
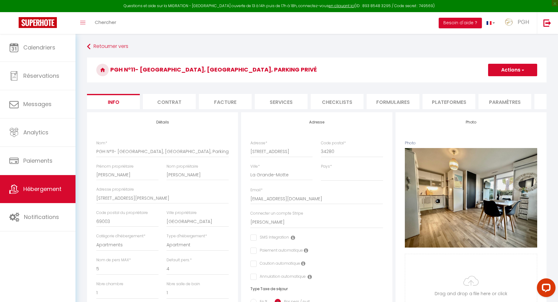
scroll to position [66, 0]
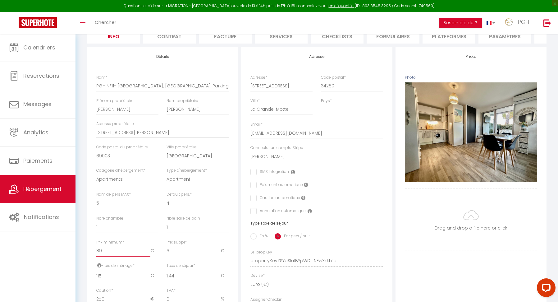
click at [112, 250] on input "89" at bounding box center [123, 250] width 54 height 11
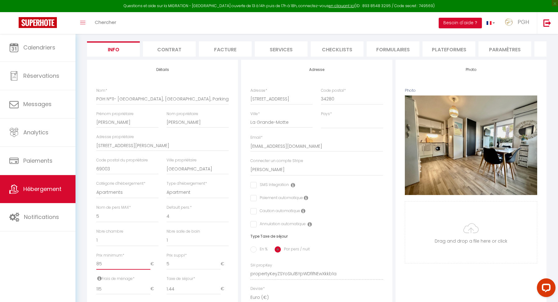
scroll to position [0, 0]
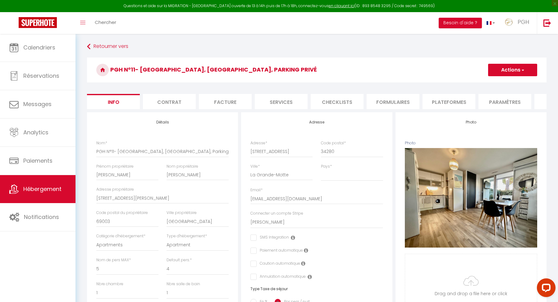
click at [526, 65] on button "Actions" at bounding box center [512, 70] width 49 height 12
click at [483, 82] on input "Enregistrer" at bounding box center [488, 84] width 23 height 6
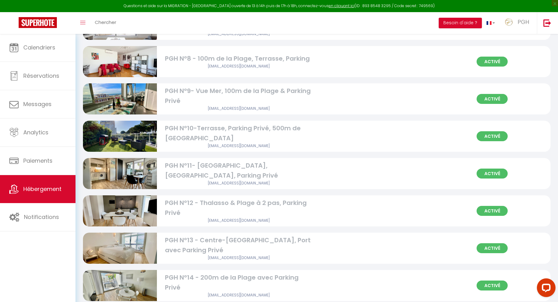
scroll to position [311, 0]
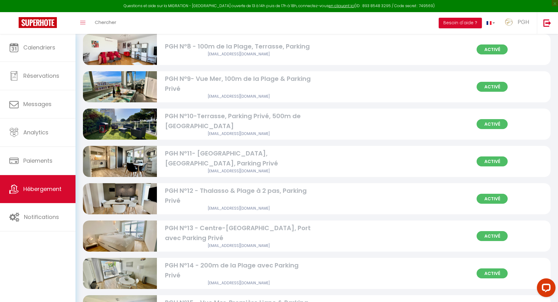
click at [129, 191] on img at bounding box center [120, 198] width 74 height 55
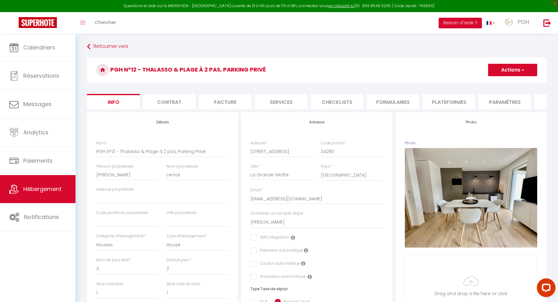
click at [342, 53] on div "Retourner vers PGH N°12 - Thalasso & Plage à 2 pas, Parking Privé Actions Enreg…" at bounding box center [317, 286] width 468 height 491
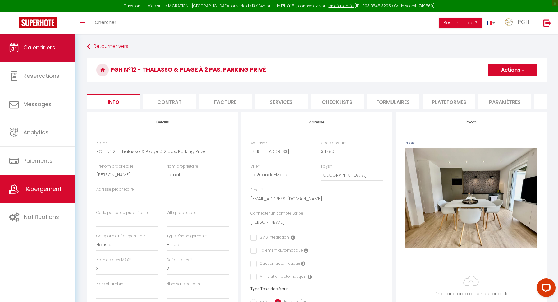
click at [57, 54] on link "Calendriers" at bounding box center [38, 48] width 76 height 28
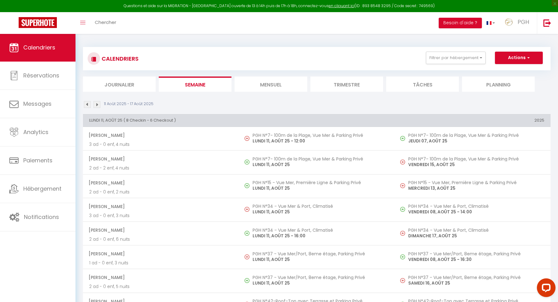
click at [274, 85] on li "Mensuel" at bounding box center [271, 83] width 73 height 15
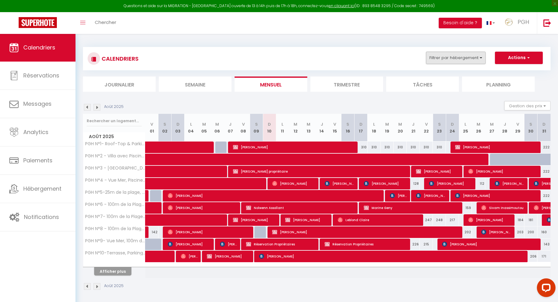
click at [464, 61] on button "Filtrer par hébergement" at bounding box center [456, 58] width 60 height 12
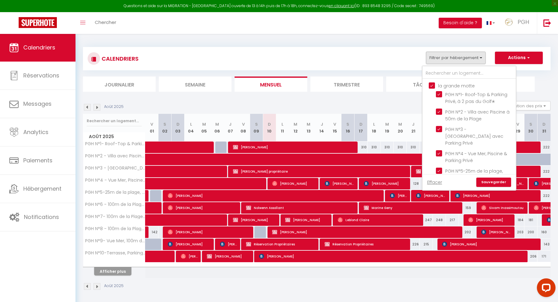
click at [432, 85] on input "la grande motte" at bounding box center [475, 85] width 93 height 6
click at [442, 73] on input "text" at bounding box center [469, 73] width 93 height 11
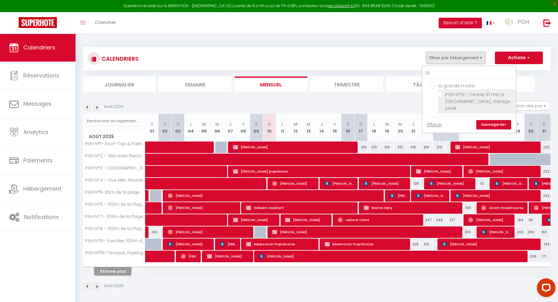
click at [456, 91] on input "PGH N°51 - Centre, 10 min à [GEOGRAPHIC_DATA], Garage privé" at bounding box center [475, 94] width 78 height 6
click at [496, 120] on link "Sauvegarder" at bounding box center [494, 124] width 35 height 9
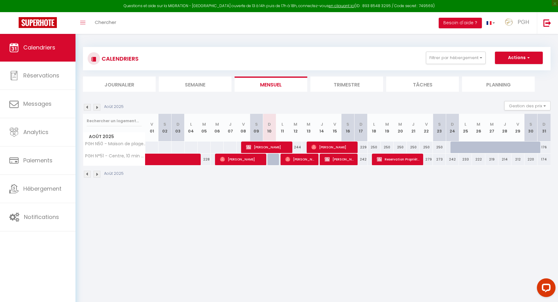
click at [306, 159] on span "[PERSON_NAME]" at bounding box center [300, 159] width 30 height 12
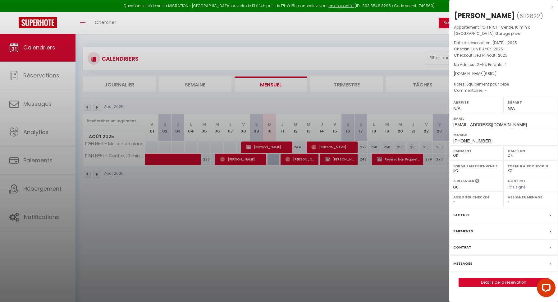
click at [504, 281] on link "Détails de la réservation" at bounding box center [504, 282] width 90 height 8
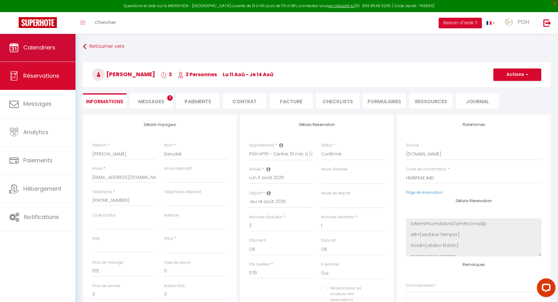
click at [46, 53] on link "Calendriers" at bounding box center [38, 48] width 76 height 28
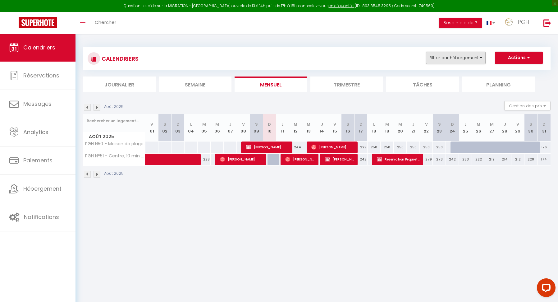
click at [448, 59] on button "Filtrer par hébergement" at bounding box center [456, 58] width 60 height 12
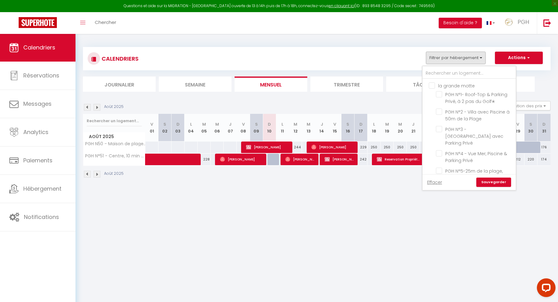
click at [431, 83] on input "la grande motte" at bounding box center [475, 85] width 93 height 6
click at [434, 84] on input "la grande motte" at bounding box center [475, 85] width 93 height 6
click at [441, 225] on input "PGH N°47 - Villa 3 chambres climatisée" at bounding box center [475, 228] width 78 height 6
click at [495, 179] on link "Sauvegarder" at bounding box center [494, 181] width 35 height 9
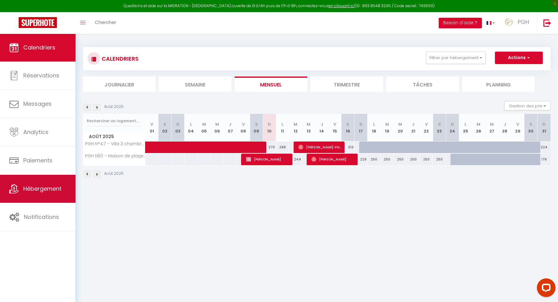
click at [52, 192] on span "Hébergement" at bounding box center [42, 189] width 38 height 8
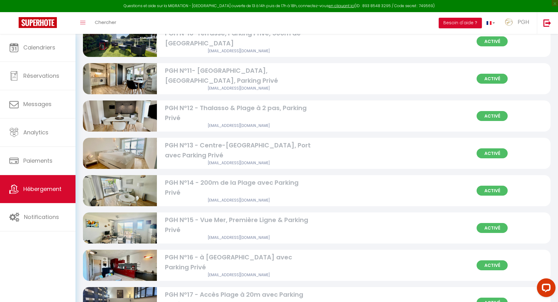
scroll to position [342, 0]
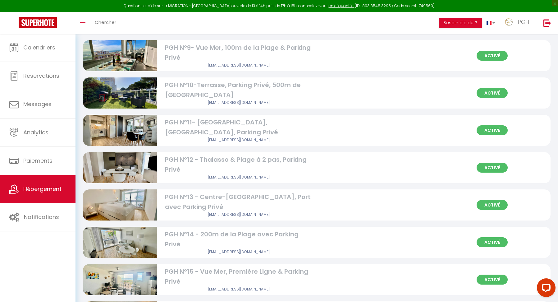
click at [135, 164] on img at bounding box center [120, 167] width 74 height 55
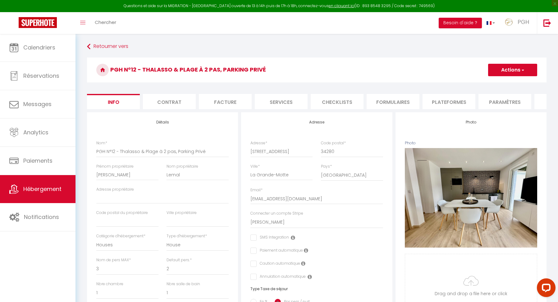
scroll to position [78, 0]
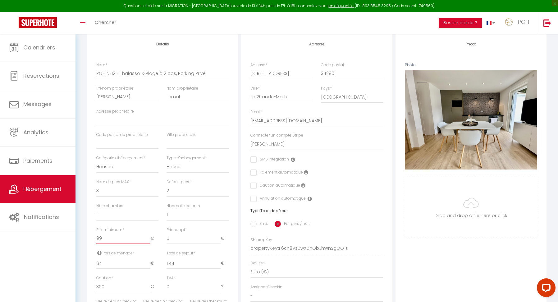
click at [102, 236] on input "99" at bounding box center [123, 238] width 54 height 11
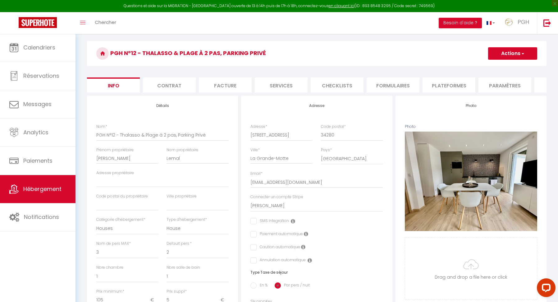
scroll to position [0, 0]
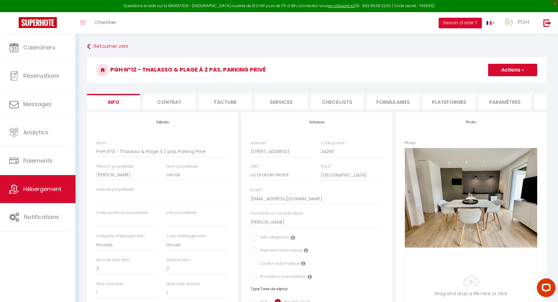
click at [526, 71] on button "Actions" at bounding box center [512, 70] width 49 height 12
click at [493, 83] on input "Enregistrer" at bounding box center [488, 84] width 23 height 6
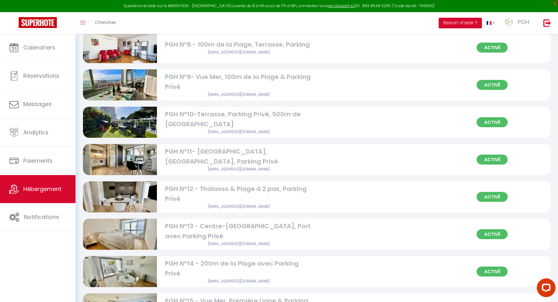
scroll to position [314, 0]
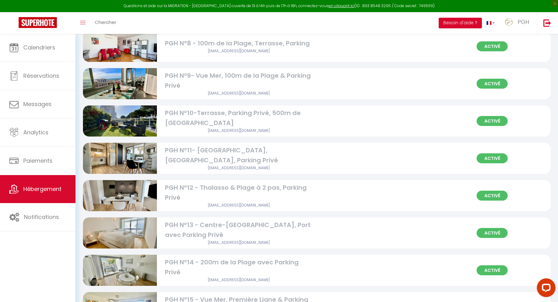
click at [145, 226] on img at bounding box center [120, 232] width 74 height 55
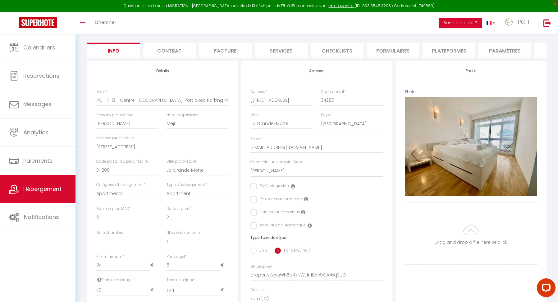
scroll to position [99, 0]
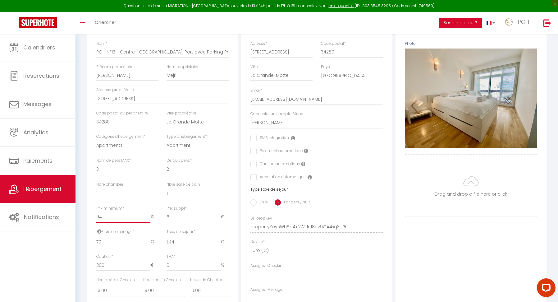
click at [115, 213] on input "94" at bounding box center [123, 216] width 54 height 11
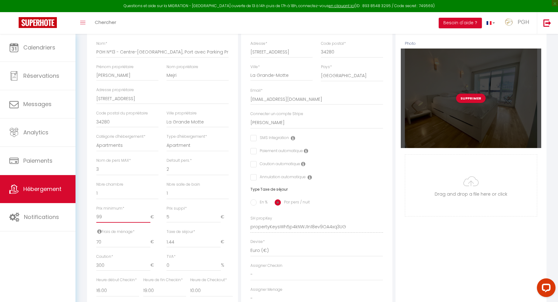
scroll to position [25, 0]
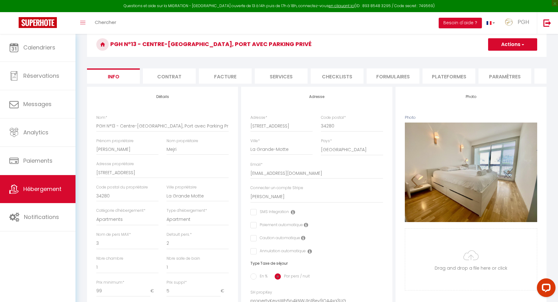
click at [516, 45] on button "Actions" at bounding box center [512, 44] width 49 height 12
click at [498, 58] on input "Enregistrer" at bounding box center [488, 58] width 23 height 6
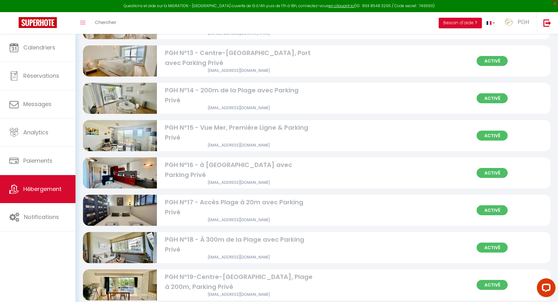
scroll to position [500, 0]
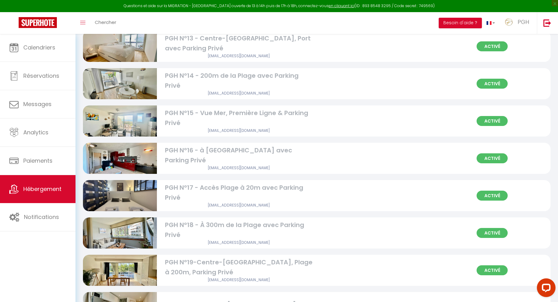
click at [129, 226] on img at bounding box center [120, 232] width 74 height 55
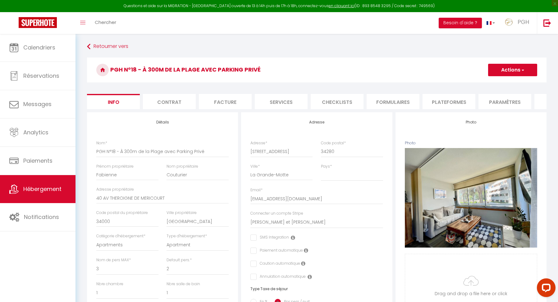
scroll to position [171, 0]
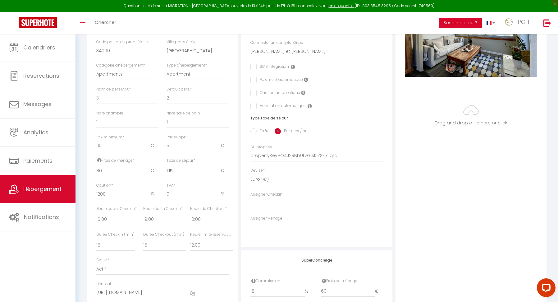
click at [108, 169] on input "80" at bounding box center [123, 170] width 54 height 11
click at [110, 145] on input "110" at bounding box center [123, 145] width 54 height 11
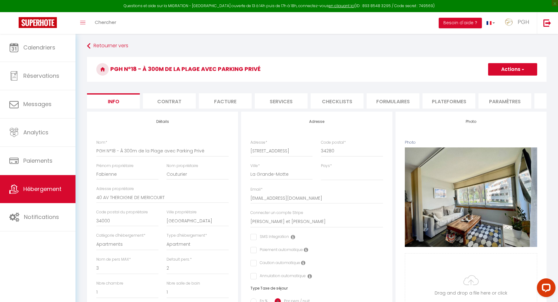
scroll to position [0, 0]
click at [518, 68] on button "Actions" at bounding box center [512, 70] width 49 height 12
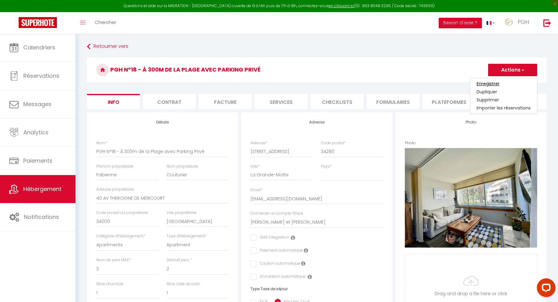
click at [486, 81] on input "Enregistrer" at bounding box center [488, 84] width 23 height 6
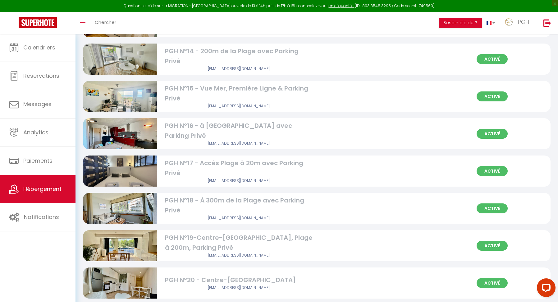
scroll to position [539, 0]
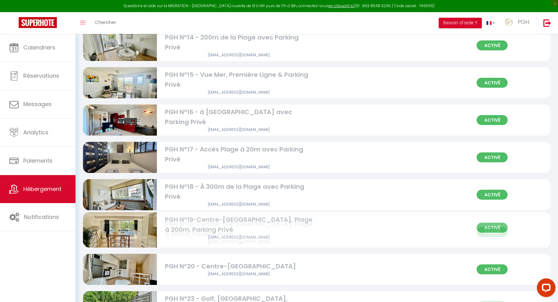
click at [130, 226] on img at bounding box center [120, 231] width 74 height 55
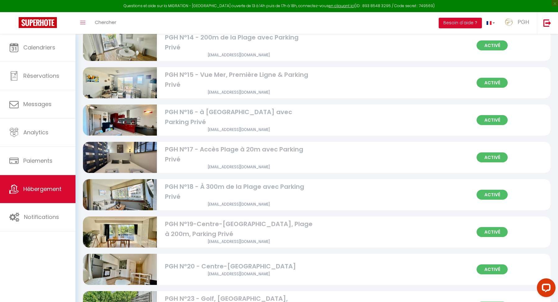
click at [130, 226] on img at bounding box center [120, 231] width 74 height 55
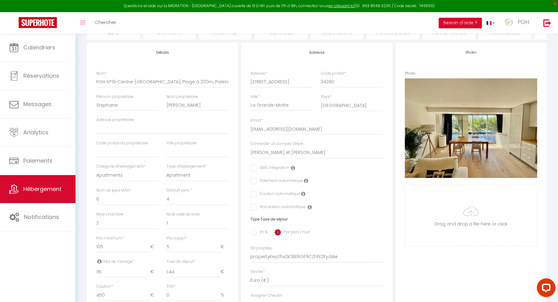
scroll to position [81, 0]
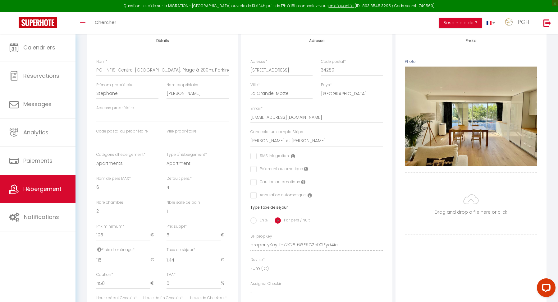
click at [46, 189] on span "Hébergement" at bounding box center [42, 189] width 38 height 8
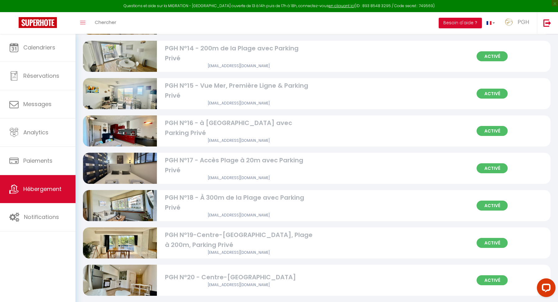
scroll to position [589, 0]
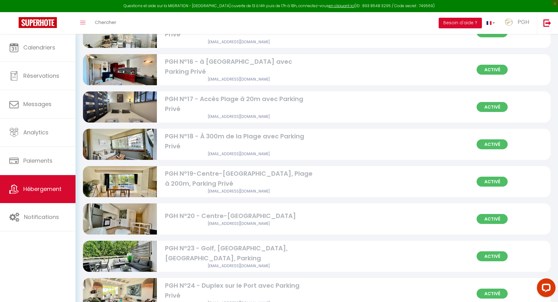
click at [140, 220] on img at bounding box center [120, 218] width 74 height 55
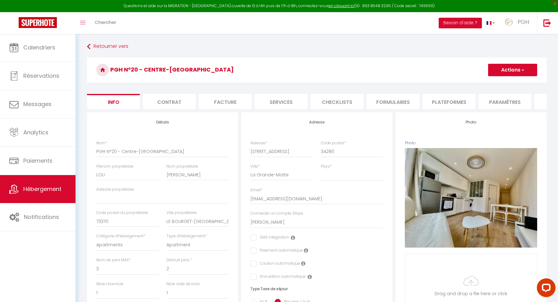
scroll to position [184, 0]
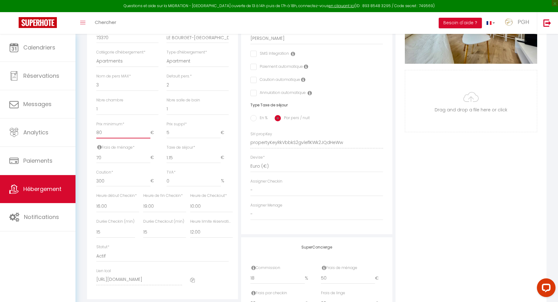
click at [110, 129] on input "80" at bounding box center [123, 132] width 54 height 11
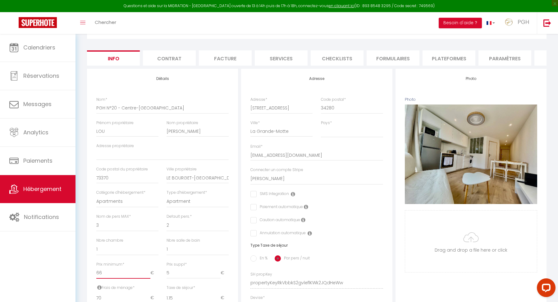
scroll to position [0, 0]
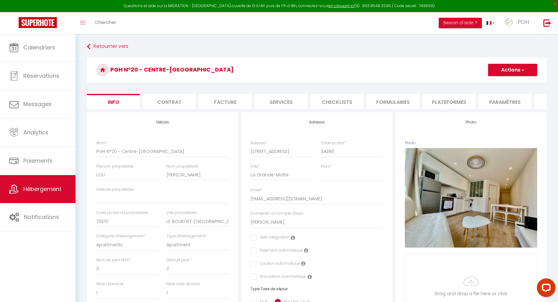
click at [517, 70] on button "Actions" at bounding box center [512, 70] width 49 height 12
click at [490, 84] on input "Enregistrer" at bounding box center [488, 84] width 23 height 6
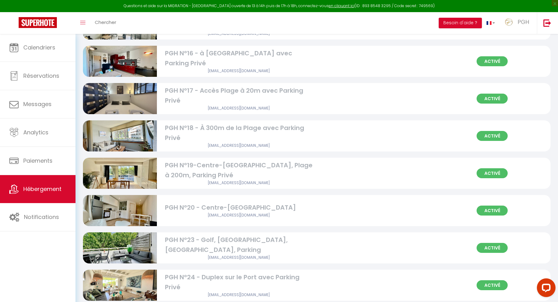
scroll to position [677, 0]
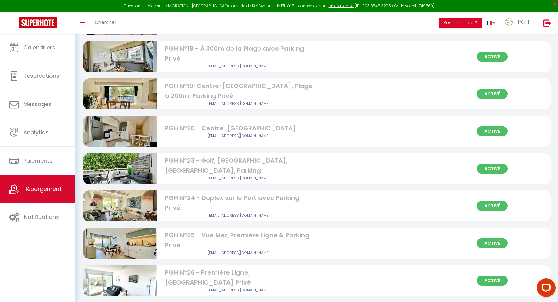
click at [144, 167] on img at bounding box center [120, 168] width 74 height 55
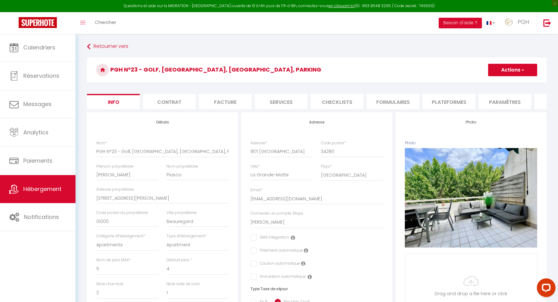
scroll to position [61, 0]
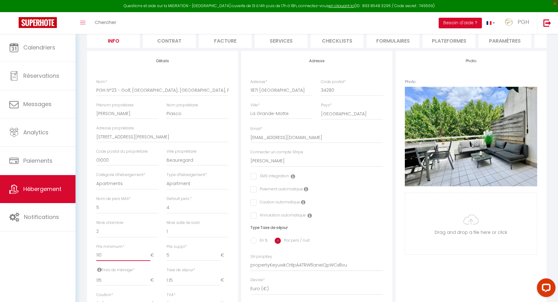
click at [109, 250] on input "110" at bounding box center [123, 255] width 54 height 11
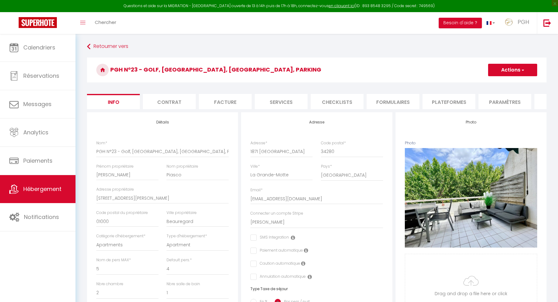
select select "5"
select select "4"
select select "2"
select select "1"
select select "16:00"
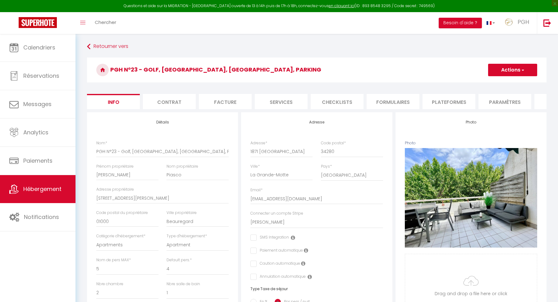
select select "19:00"
select select "10:00"
select select "12:00"
select select "8981"
select select "28"
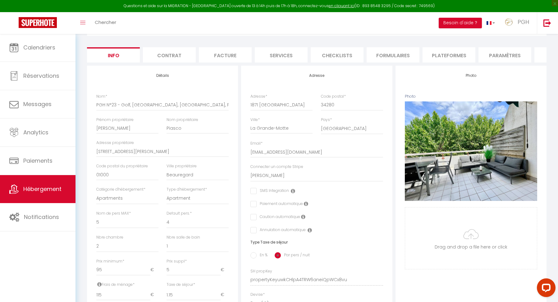
scroll to position [2, 0]
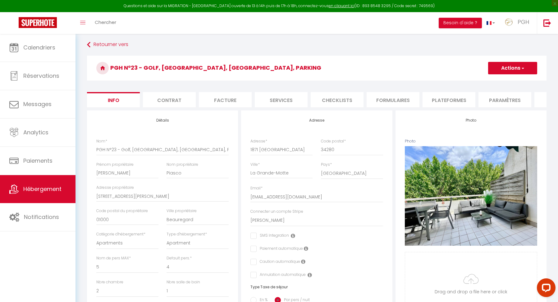
type input "95"
click at [518, 66] on button "Actions" at bounding box center [512, 68] width 49 height 12
click at [482, 81] on input "Enregistrer" at bounding box center [488, 82] width 23 height 6
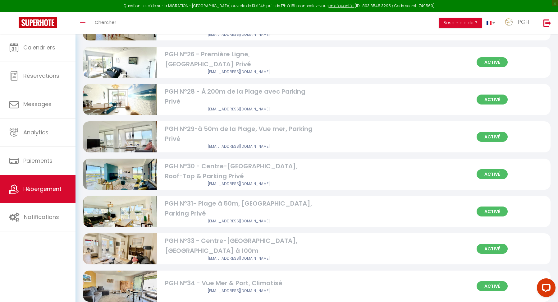
scroll to position [723, 0]
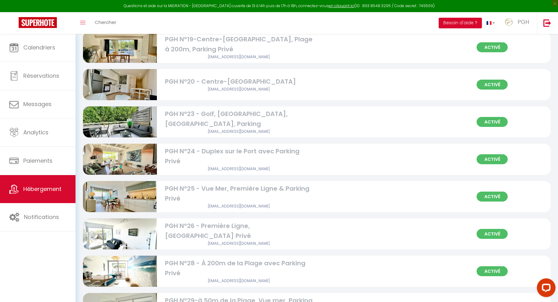
click at [129, 161] on img at bounding box center [120, 158] width 74 height 55
select select "3"
select select "2"
select select "1"
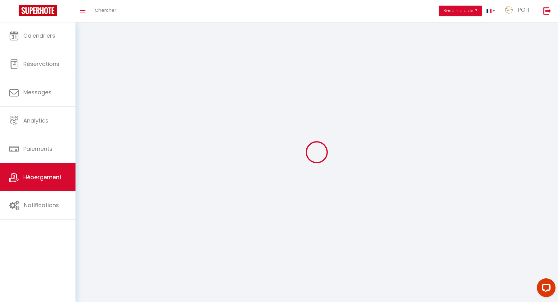
select select
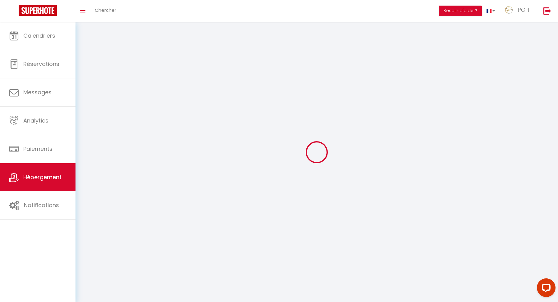
select select
checkbox input "false"
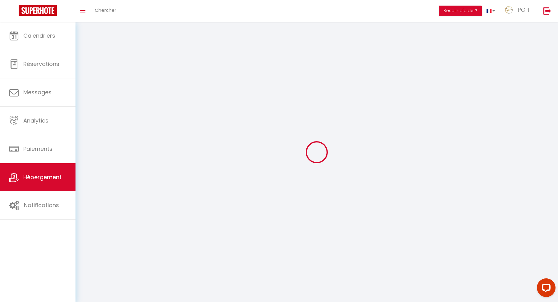
checkbox input "false"
select select
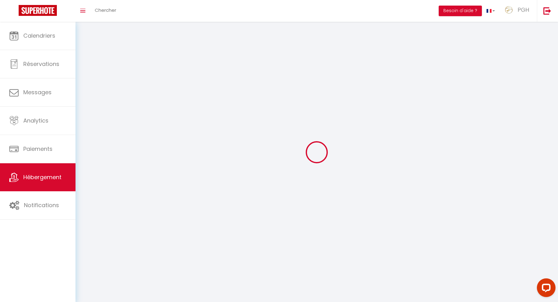
select select
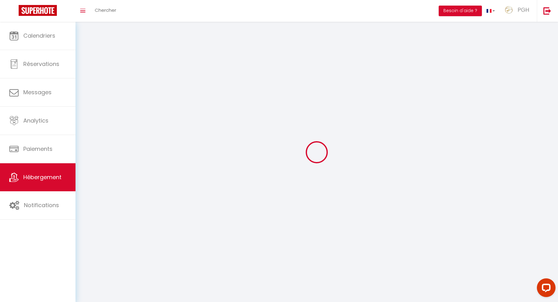
checkbox input "false"
select select
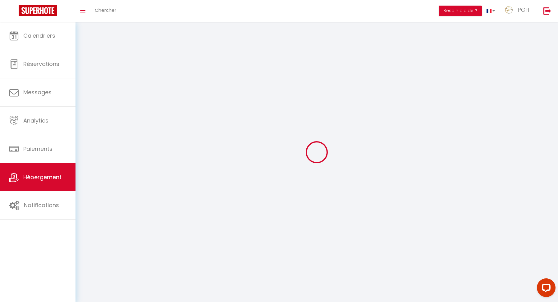
select select
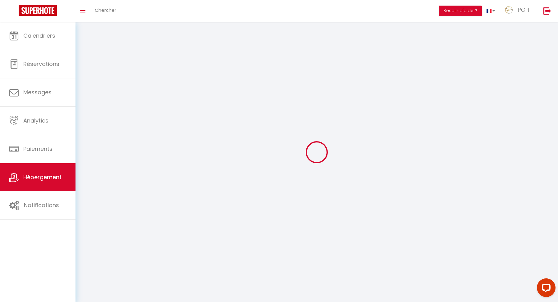
select select
checkbox input "false"
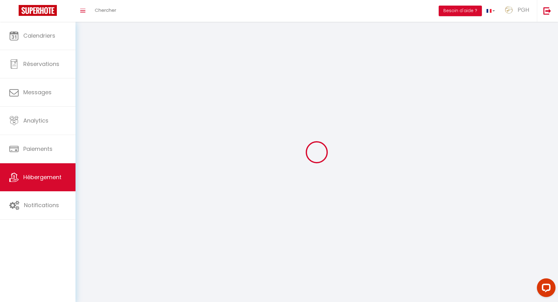
checkbox input "false"
select select
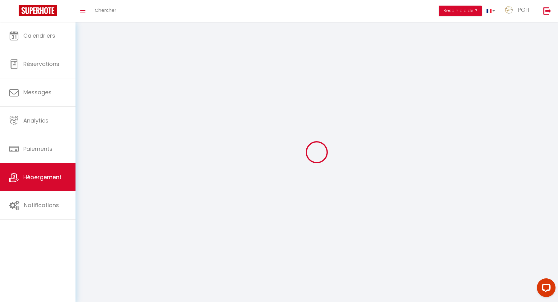
select select
checkbox input "false"
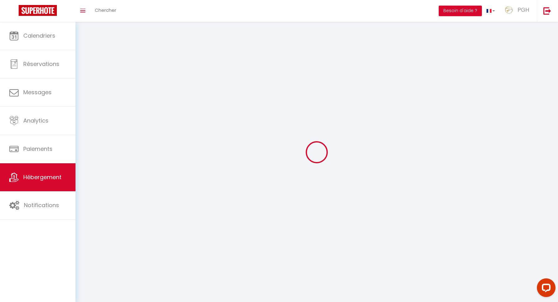
checkbox input "false"
select select
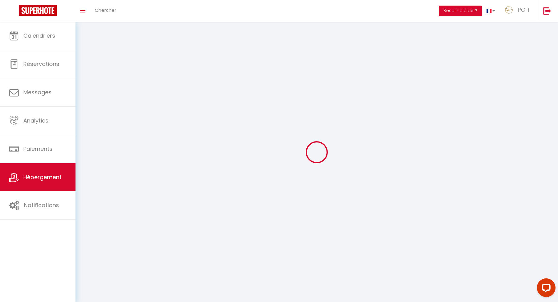
select select
checkbox input "false"
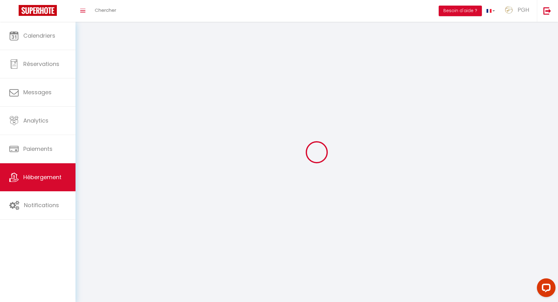
checkbox input "false"
select select
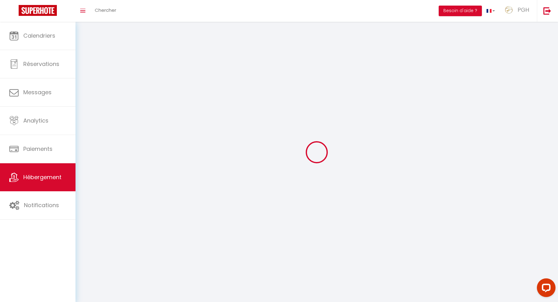
select select
select select "28"
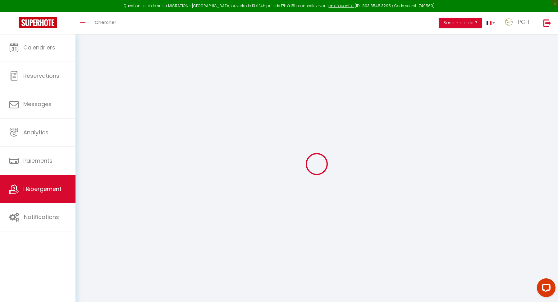
select select
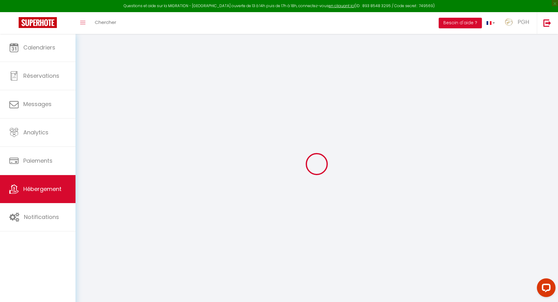
select select
checkbox input "false"
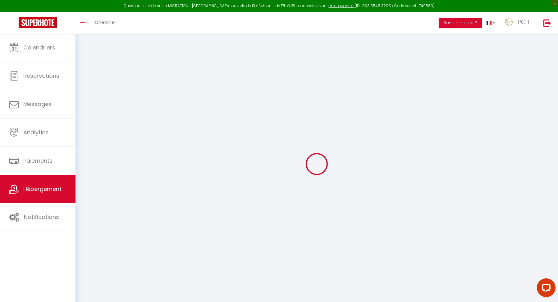
select select
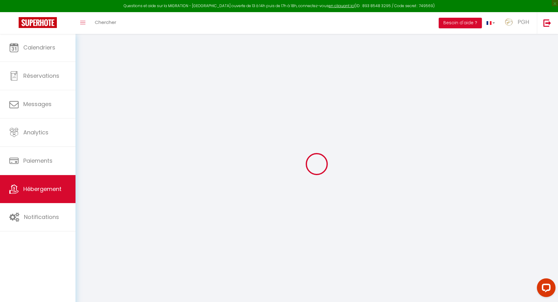
select select
checkbox input "false"
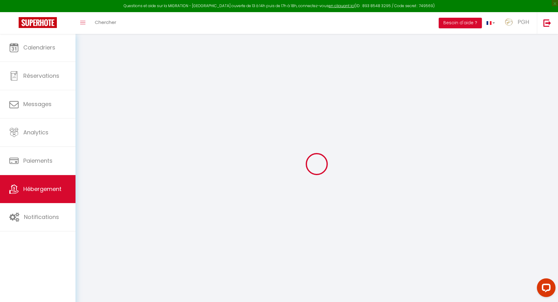
checkbox input "false"
select select
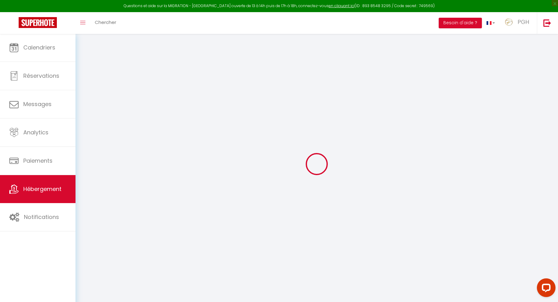
select select
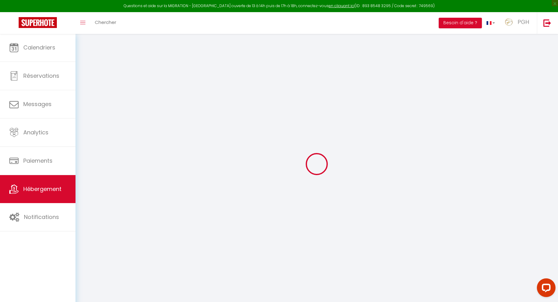
checkbox input "false"
select select
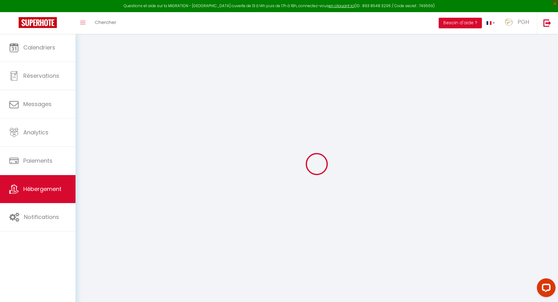
select select
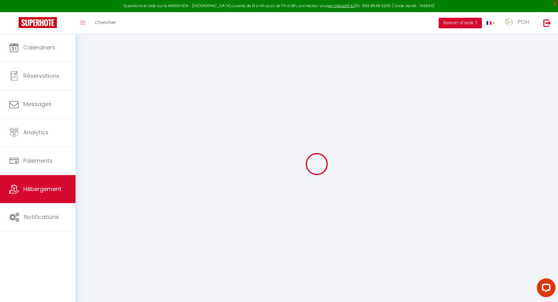
select select
checkbox input "false"
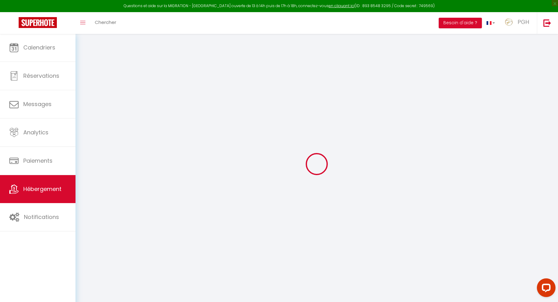
checkbox input "false"
select select
type input "PGH N°24 - Duplex sur le Port avec Parking Privé"
type input "Thierry"
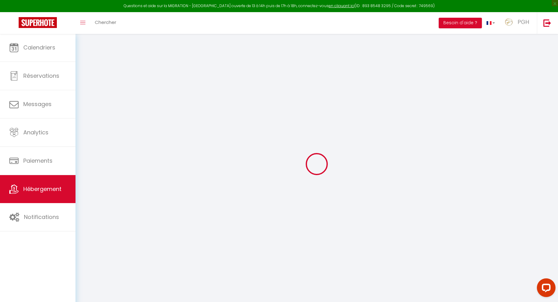
type input "Suarez"
type input "292 Avenue Robert Fages"
type input "34280"
type input "La Grande Motte"
select select "condominium"
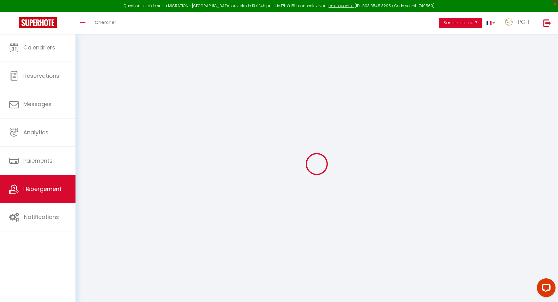
select select "4"
select select "2"
type input "130"
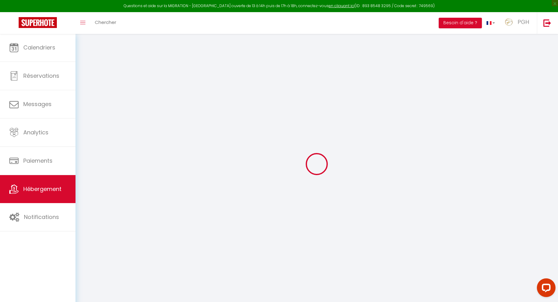
type input "1.15"
type input "500"
select select
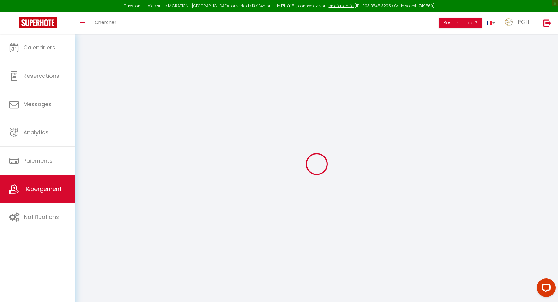
select select
type input "302 Avenue Robert Fages"
type input "34280"
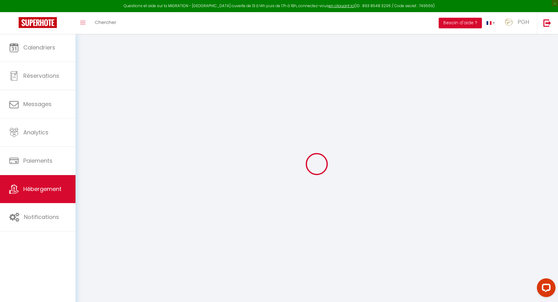
type input "La Grande-Motte"
type input "[EMAIL_ADDRESS][DOMAIN_NAME]"
select select "9259"
checkbox input "false"
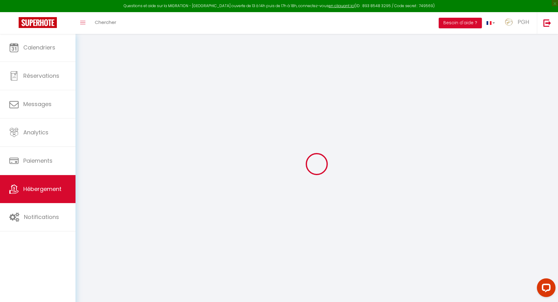
checkbox input "false"
type input "90"
type input "20"
type input "40"
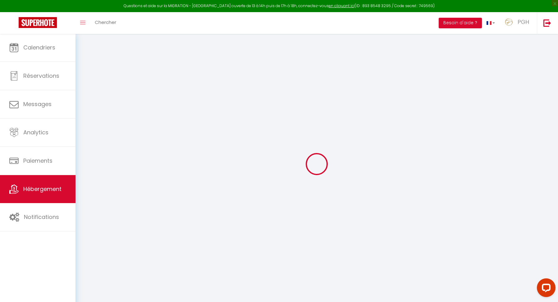
type input "0"
checkbox input "false"
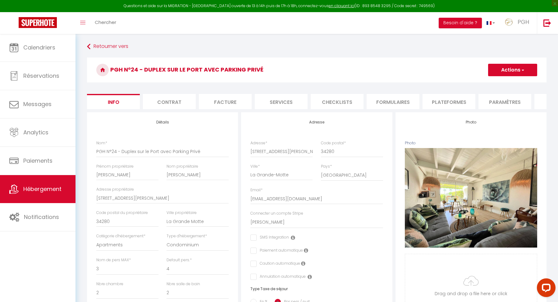
checkbox input "false"
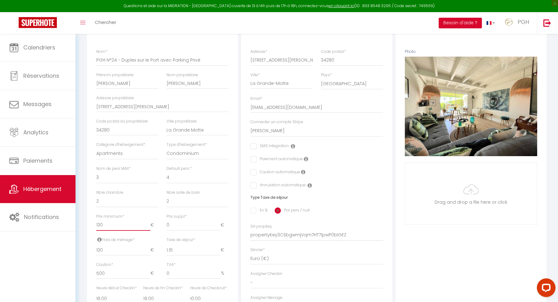
click at [110, 223] on input "130" at bounding box center [123, 224] width 54 height 11
type input "13"
checkbox input "false"
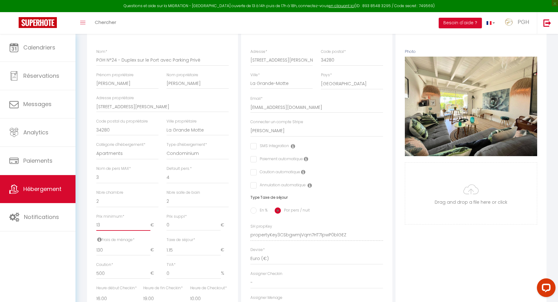
checkbox input "false"
type input "1"
checkbox input "false"
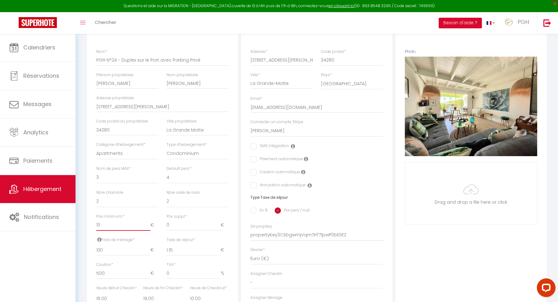
checkbox input "false"
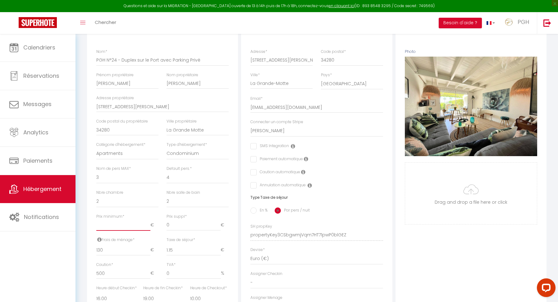
type input "1"
checkbox input "false"
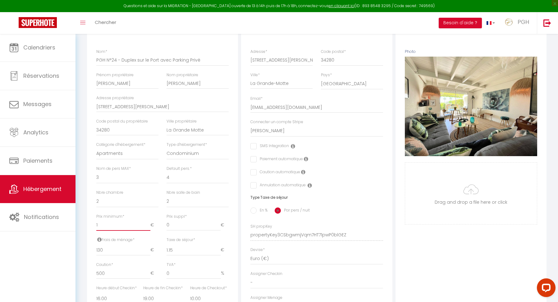
type input "11"
checkbox input "false"
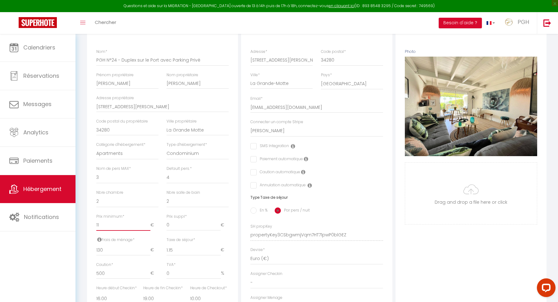
type input "112"
checkbox input "false"
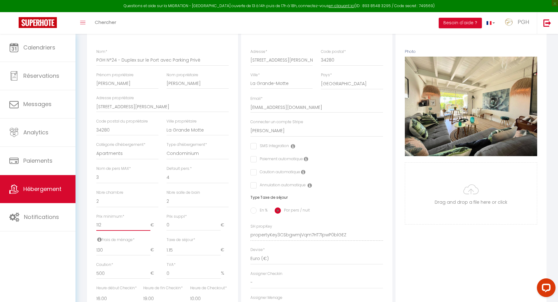
scroll to position [20, 0]
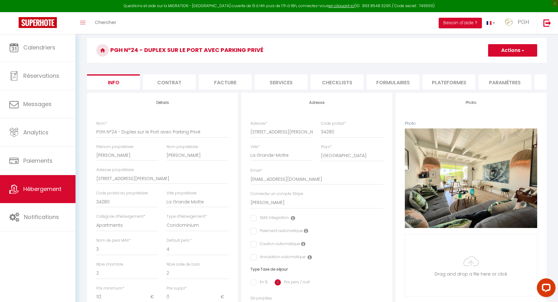
type input "112"
click at [525, 49] on span "button" at bounding box center [523, 50] width 4 height 6
click at [484, 64] on input "Enregistrer" at bounding box center [488, 64] width 23 height 6
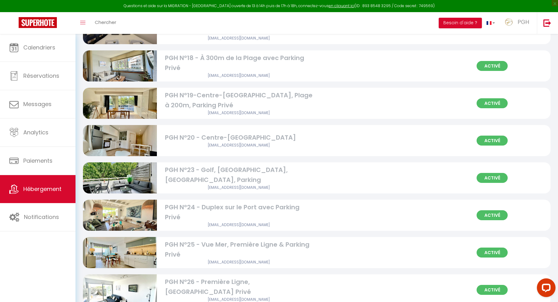
scroll to position [775, 0]
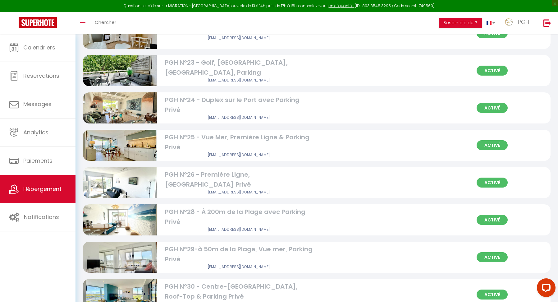
click at [123, 213] on img at bounding box center [120, 219] width 74 height 55
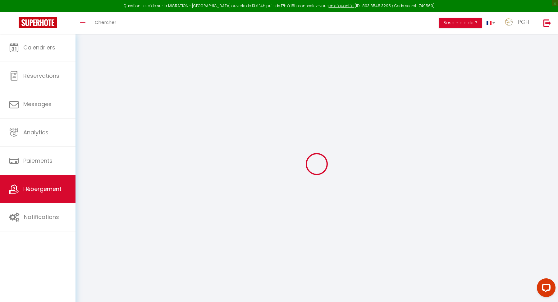
select select
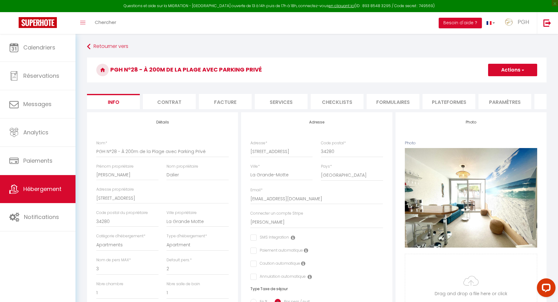
scroll to position [174, 0]
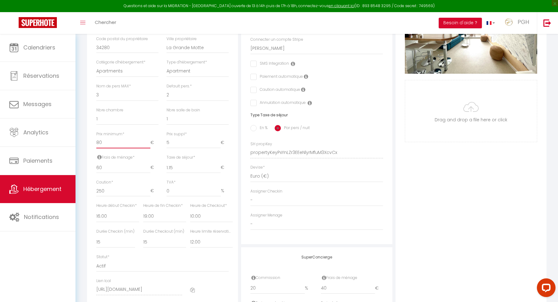
click at [113, 143] on input "80" at bounding box center [123, 142] width 54 height 11
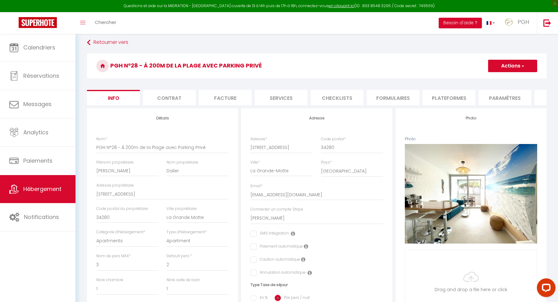
click at [514, 67] on button "Actions" at bounding box center [512, 66] width 49 height 12
click at [496, 81] on input "Enregistrer" at bounding box center [488, 79] width 23 height 6
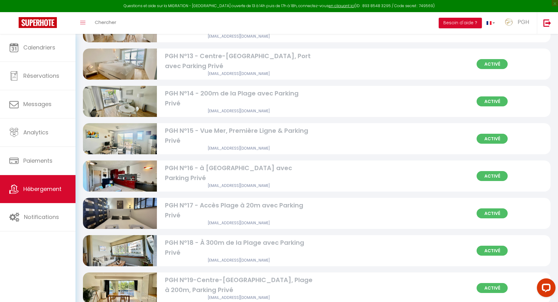
scroll to position [779, 0]
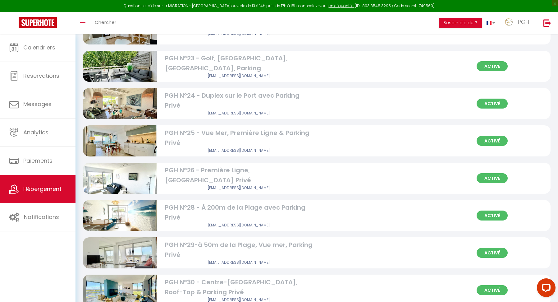
click at [135, 246] on img at bounding box center [120, 252] width 74 height 55
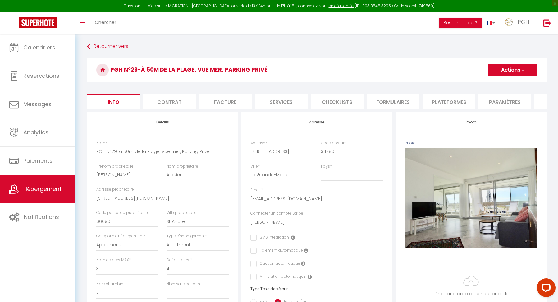
scroll to position [190, 0]
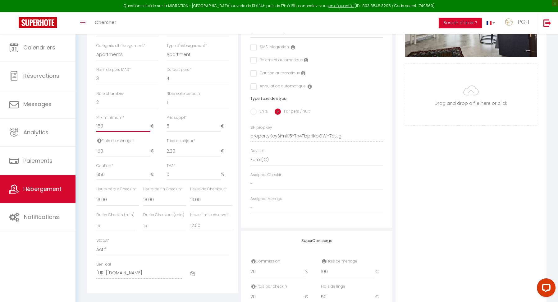
click at [111, 124] on input "150" at bounding box center [123, 126] width 54 height 11
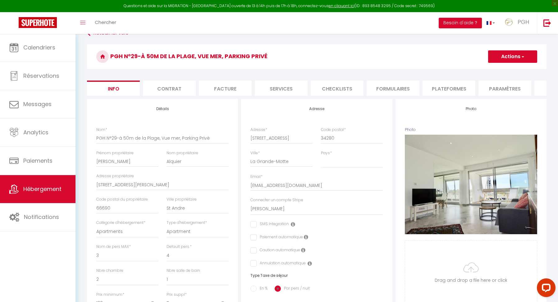
click at [518, 56] on button "Actions" at bounding box center [512, 56] width 49 height 12
click at [497, 69] on input "Enregistrer" at bounding box center [488, 70] width 23 height 6
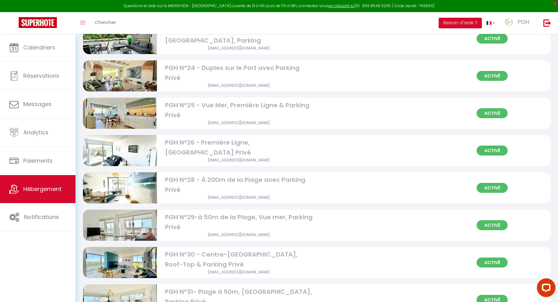
scroll to position [875, 0]
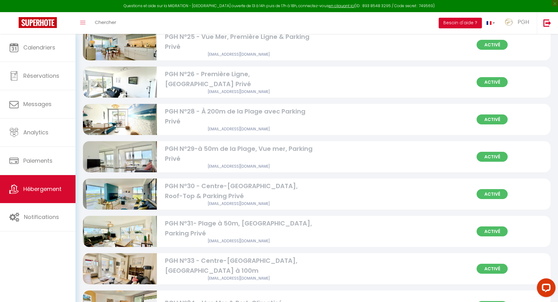
click at [132, 232] on img at bounding box center [120, 231] width 74 height 55
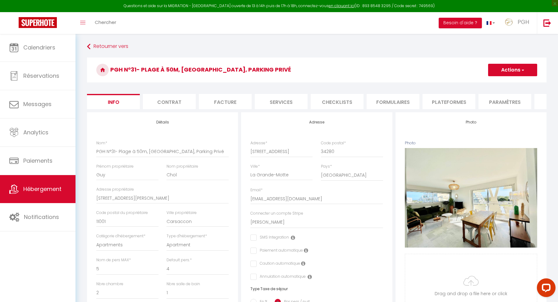
scroll to position [78, 0]
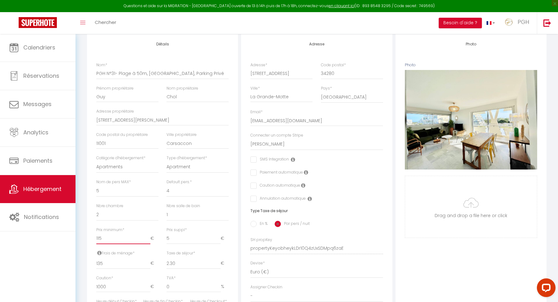
click at [116, 237] on input "115" at bounding box center [123, 238] width 54 height 11
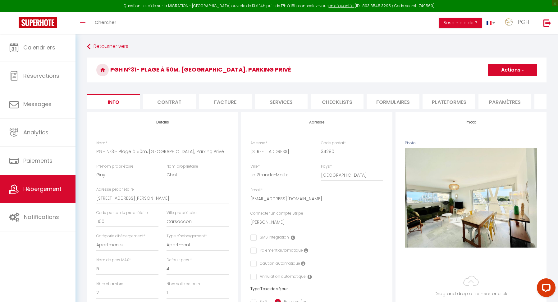
click at [516, 69] on button "Actions" at bounding box center [512, 70] width 49 height 12
click at [489, 83] on input "Enregistrer" at bounding box center [488, 84] width 23 height 6
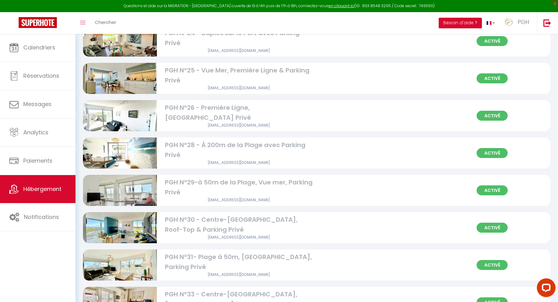
scroll to position [928, 0]
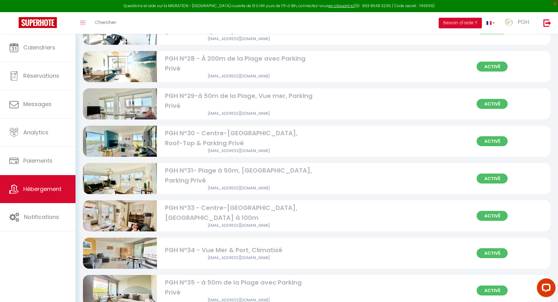
click at [136, 214] on img at bounding box center [120, 215] width 74 height 55
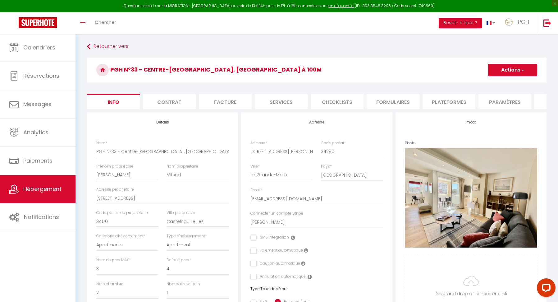
scroll to position [67, 0]
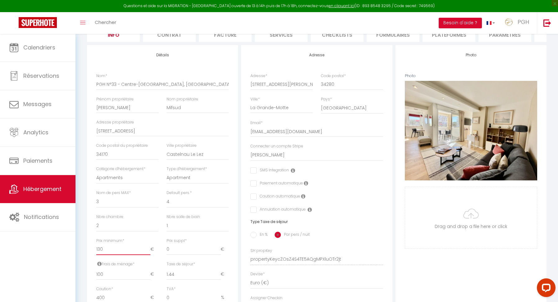
click at [110, 250] on input "130" at bounding box center [123, 249] width 54 height 11
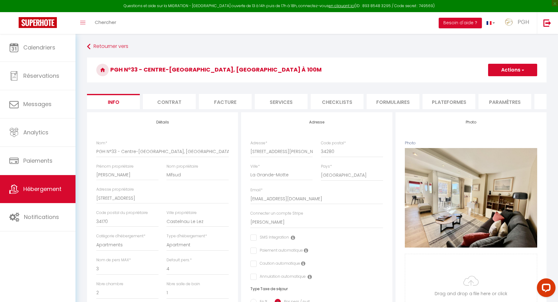
click at [510, 68] on button "Actions" at bounding box center [512, 70] width 49 height 12
click at [484, 85] on input "Enregistrer" at bounding box center [488, 84] width 23 height 6
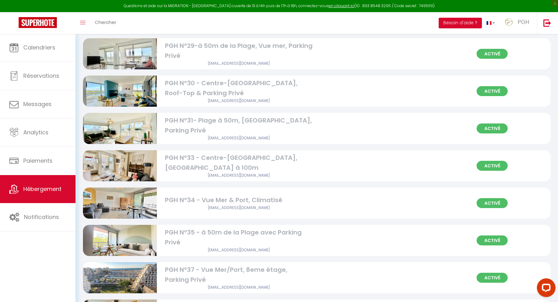
scroll to position [1168, 0]
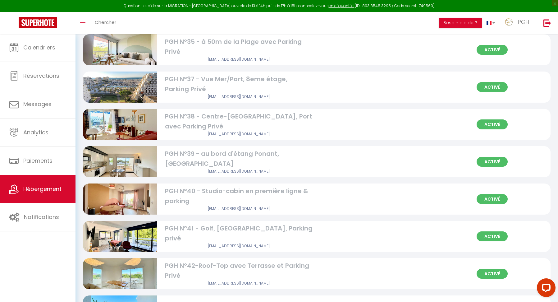
click at [139, 273] on img at bounding box center [120, 273] width 74 height 55
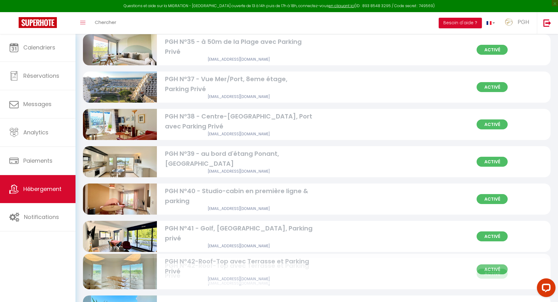
click at [144, 272] on img at bounding box center [120, 273] width 74 height 55
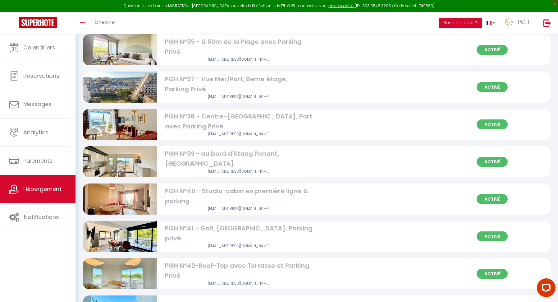
click at [144, 272] on img at bounding box center [120, 273] width 74 height 55
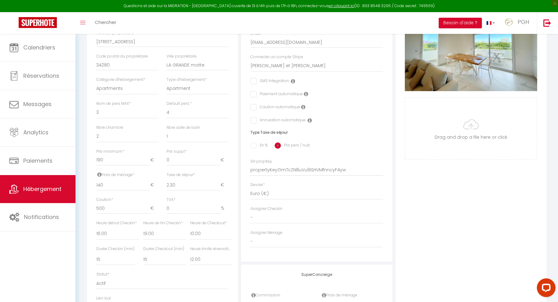
scroll to position [158, 0]
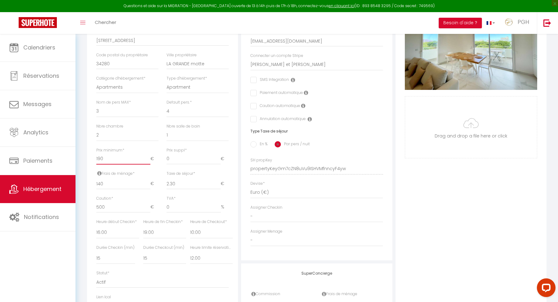
drag, startPoint x: 102, startPoint y: 152, endPoint x: 105, endPoint y: 154, distance: 3.4
click at [102, 153] on input "190" at bounding box center [123, 158] width 54 height 11
click at [108, 154] on input "190" at bounding box center [123, 158] width 54 height 11
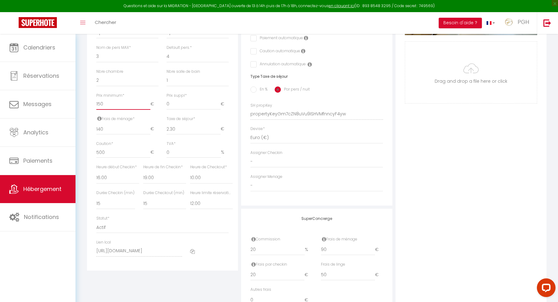
scroll to position [25, 0]
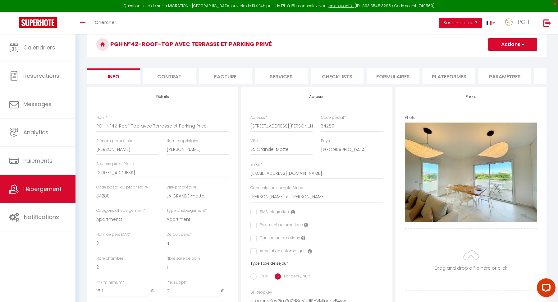
click at [521, 44] on span "button" at bounding box center [523, 44] width 4 height 6
click at [490, 58] on input "Enregistrer" at bounding box center [488, 58] width 23 height 6
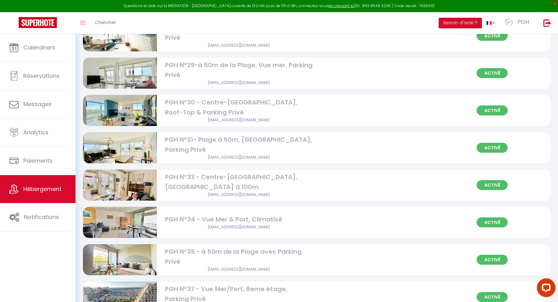
scroll to position [1247, 0]
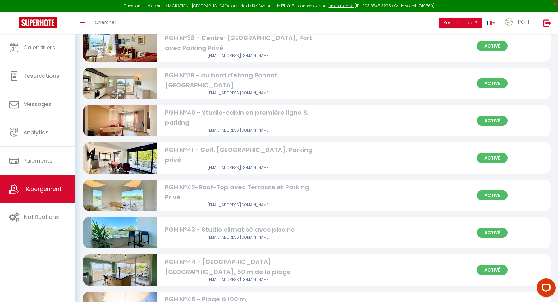
click at [135, 230] on img at bounding box center [120, 232] width 74 height 55
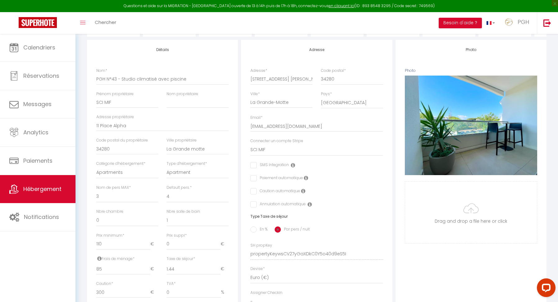
scroll to position [100, 0]
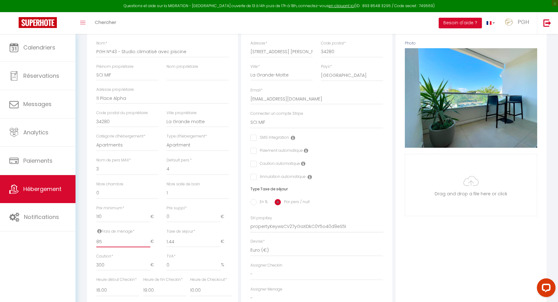
click at [112, 236] on input "85" at bounding box center [123, 241] width 54 height 11
click at [108, 213] on input "110" at bounding box center [123, 216] width 54 height 11
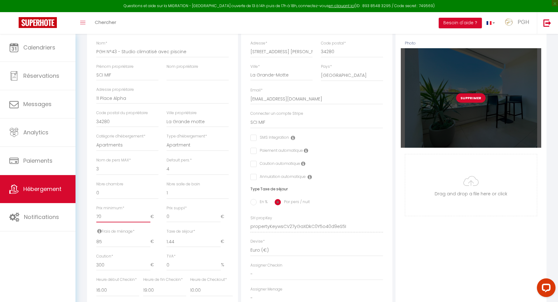
scroll to position [22, 0]
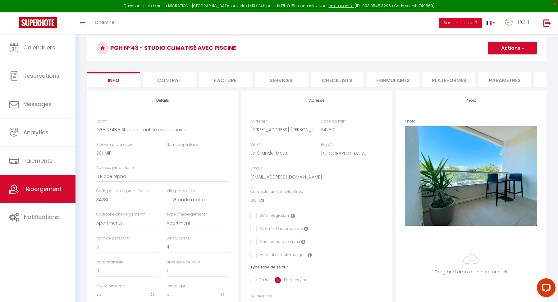
click at [520, 45] on button "Actions" at bounding box center [512, 48] width 49 height 12
click at [490, 62] on input "Enregistrer" at bounding box center [488, 62] width 23 height 6
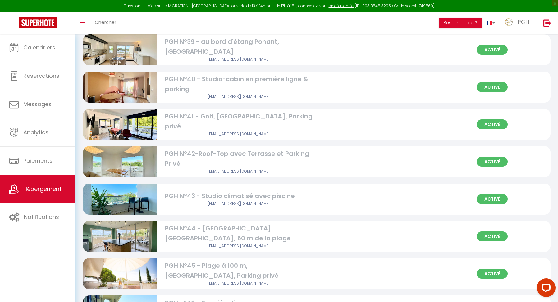
scroll to position [1386, 0]
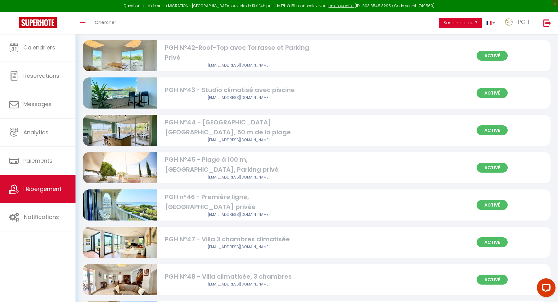
click at [123, 127] on img at bounding box center [120, 130] width 74 height 55
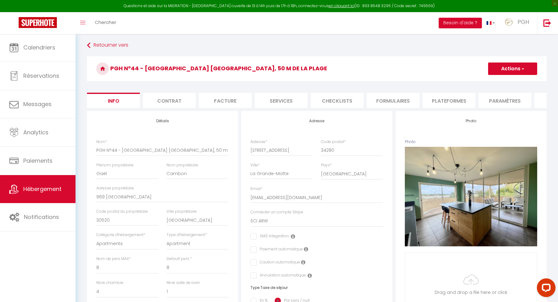
scroll to position [83, 0]
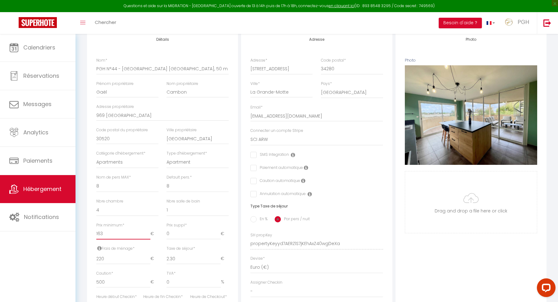
click at [112, 231] on input "163" at bounding box center [123, 233] width 54 height 11
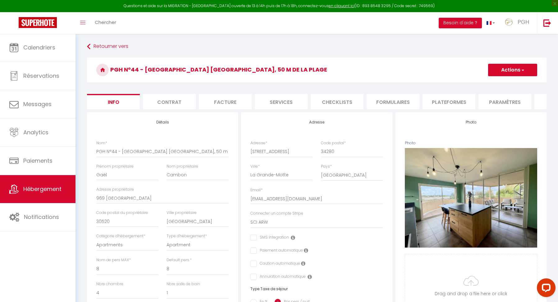
click at [513, 66] on button "Actions" at bounding box center [512, 70] width 49 height 12
click at [486, 87] on link "Enregistrer" at bounding box center [504, 84] width 67 height 8
click at [512, 69] on button "Actions" at bounding box center [512, 70] width 49 height 12
click at [489, 85] on input "Enregistrer" at bounding box center [488, 84] width 23 height 6
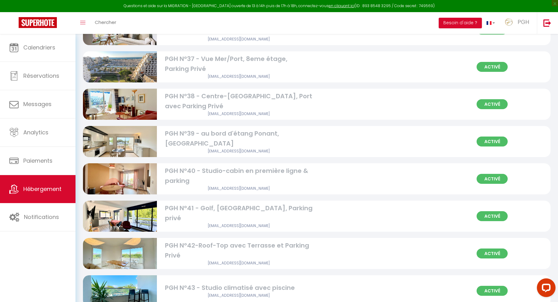
scroll to position [1377, 0]
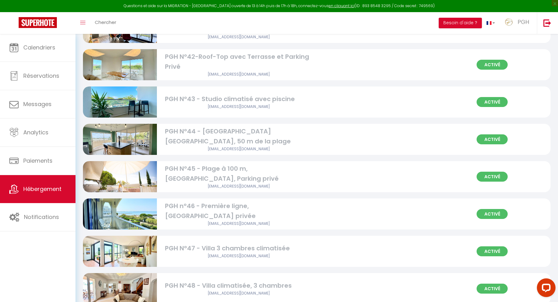
click at [110, 169] on img at bounding box center [120, 176] width 74 height 49
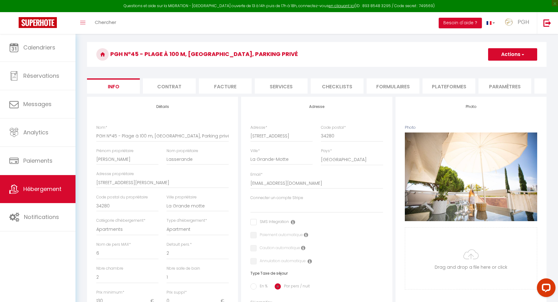
scroll to position [70, 0]
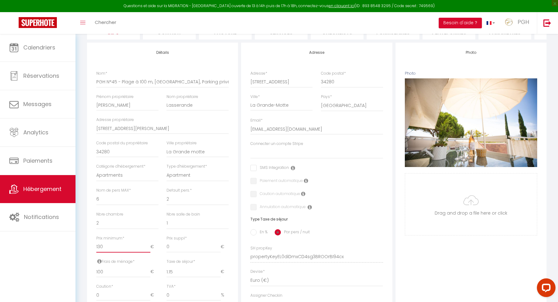
click at [119, 244] on input "130" at bounding box center [123, 246] width 54 height 11
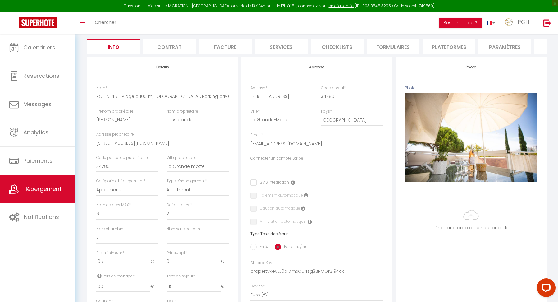
scroll to position [0, 0]
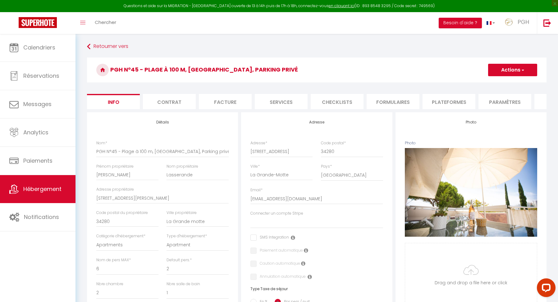
click at [527, 71] on button "Actions" at bounding box center [512, 70] width 49 height 12
click at [493, 85] on input "Enregistrer" at bounding box center [488, 84] width 23 height 6
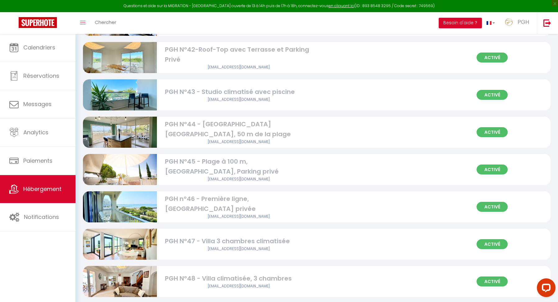
scroll to position [1386, 0]
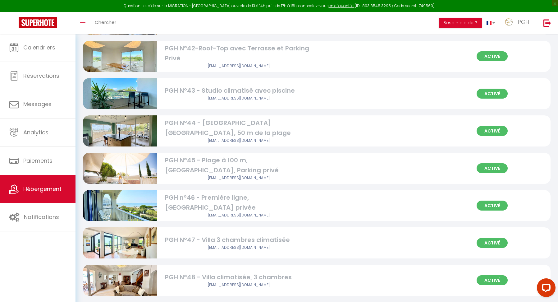
click at [136, 204] on img at bounding box center [120, 205] width 74 height 55
click at [136, 202] on img at bounding box center [120, 205] width 74 height 55
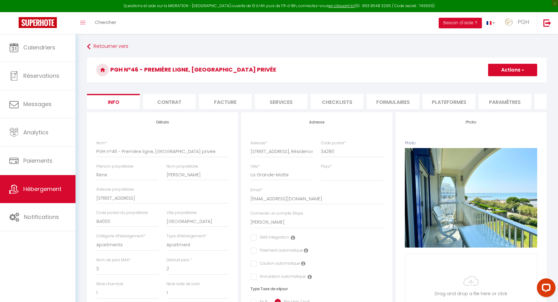
scroll to position [80, 0]
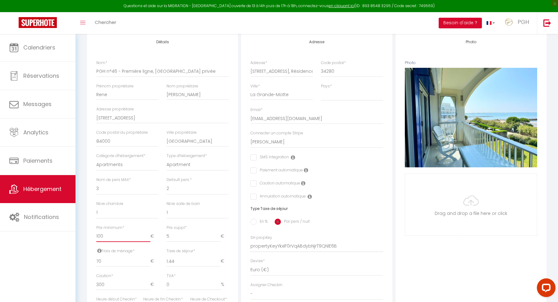
click at [108, 231] on input "100" at bounding box center [123, 236] width 54 height 11
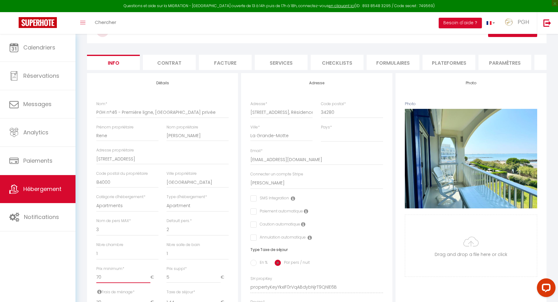
scroll to position [0, 0]
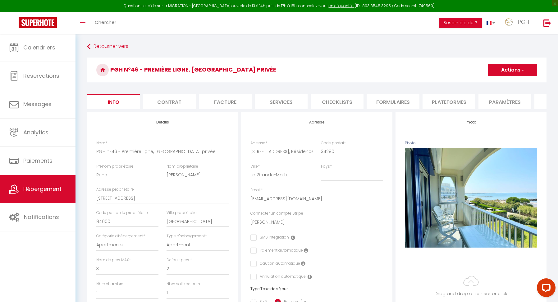
click at [514, 69] on button "Actions" at bounding box center [512, 70] width 49 height 12
click at [484, 83] on input "Enregistrer" at bounding box center [488, 84] width 23 height 6
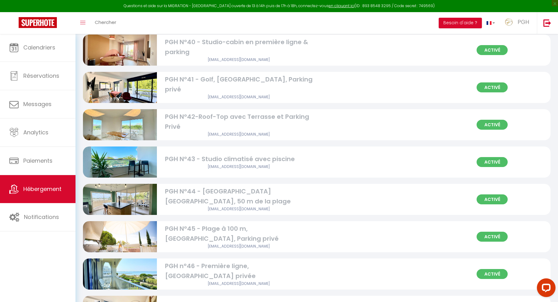
scroll to position [1508, 0]
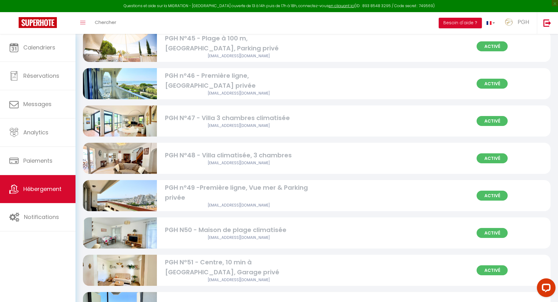
click at [108, 116] on img at bounding box center [120, 120] width 74 height 55
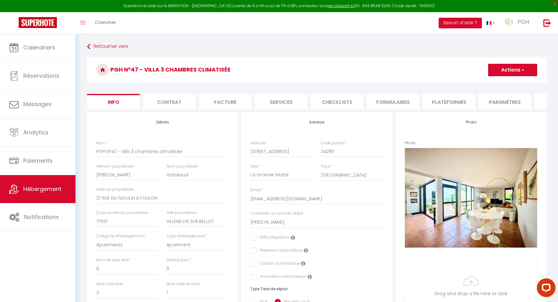
scroll to position [159, 0]
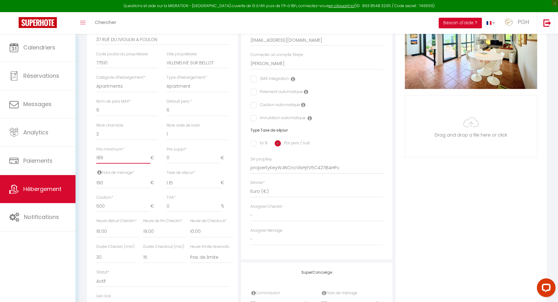
click at [110, 156] on input "189" at bounding box center [123, 157] width 54 height 11
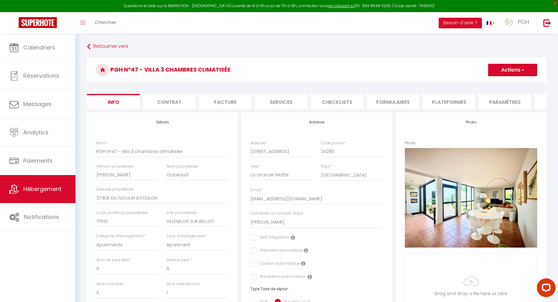
click at [514, 69] on button "Actions" at bounding box center [512, 70] width 49 height 12
click at [492, 83] on input "Enregistrer" at bounding box center [488, 84] width 23 height 6
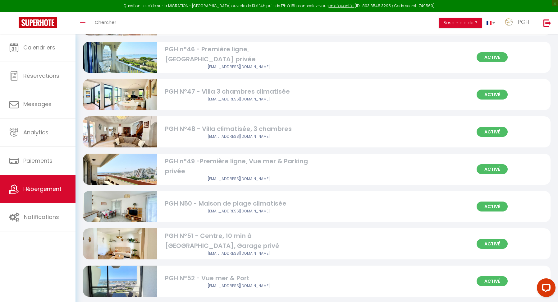
scroll to position [1462, 0]
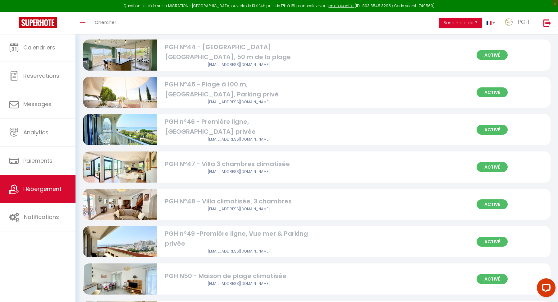
click at [140, 200] on img at bounding box center [120, 204] width 74 height 55
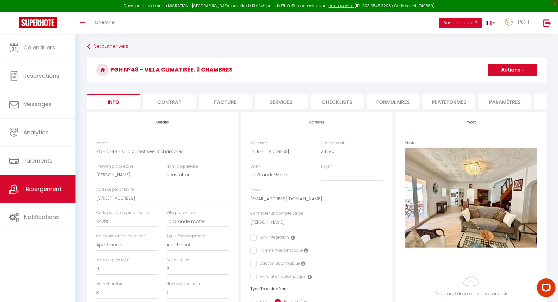
scroll to position [83, 0]
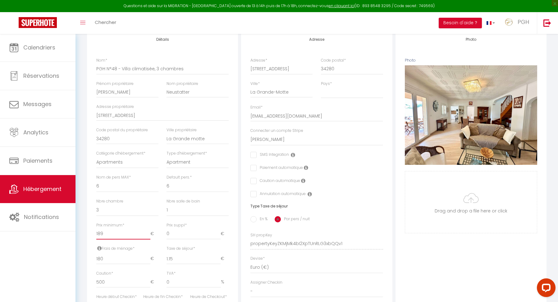
click at [113, 232] on input "189" at bounding box center [123, 233] width 54 height 11
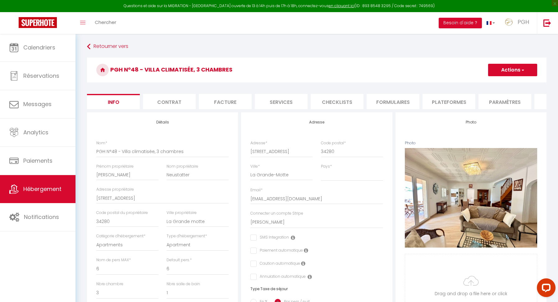
click at [516, 70] on button "Actions" at bounding box center [512, 70] width 49 height 12
click at [490, 84] on input "Enregistrer" at bounding box center [488, 84] width 23 height 6
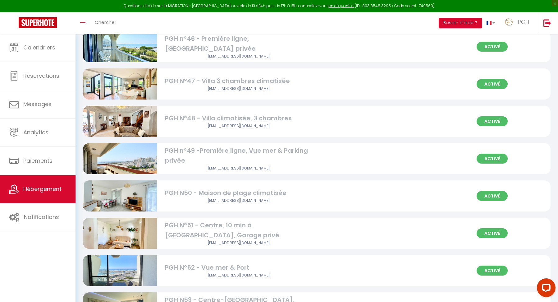
scroll to position [1613, 0]
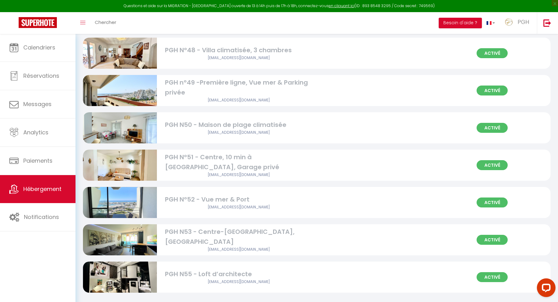
click at [142, 233] on img at bounding box center [120, 239] width 74 height 55
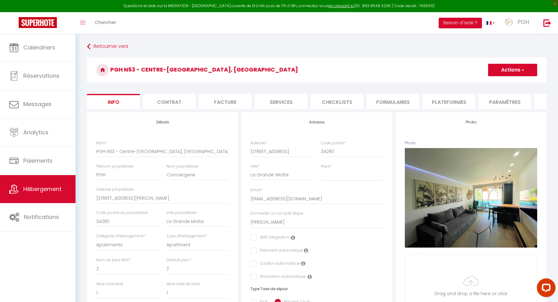
scroll to position [176, 0]
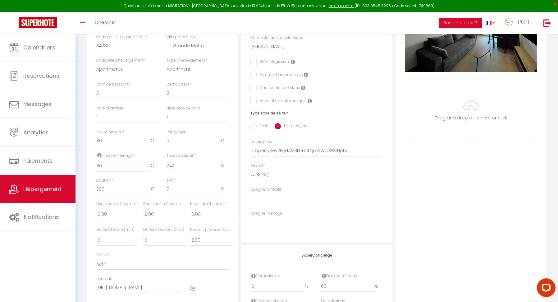
click at [116, 164] on input "80" at bounding box center [123, 165] width 54 height 11
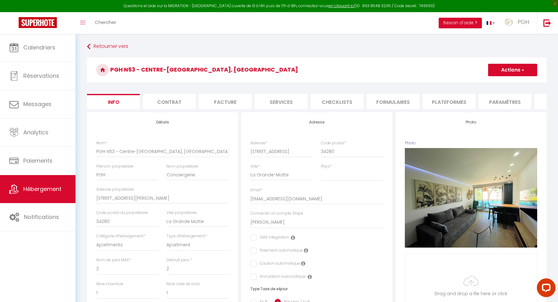
click at [512, 68] on button "Actions" at bounding box center [512, 70] width 49 height 12
click at [483, 84] on input "Enregistrer" at bounding box center [488, 84] width 23 height 6
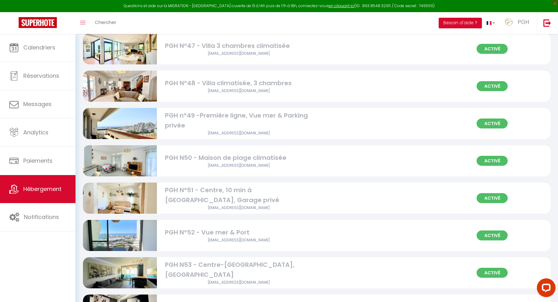
scroll to position [1613, 0]
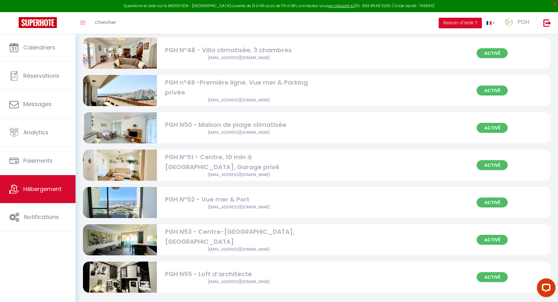
click at [124, 271] on img at bounding box center [120, 276] width 74 height 55
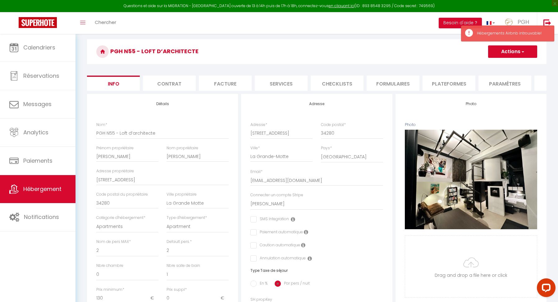
scroll to position [242, 0]
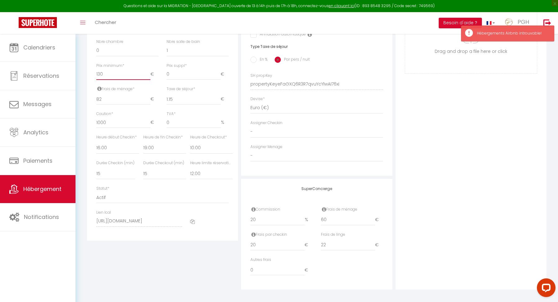
click at [112, 74] on input "130" at bounding box center [123, 74] width 54 height 11
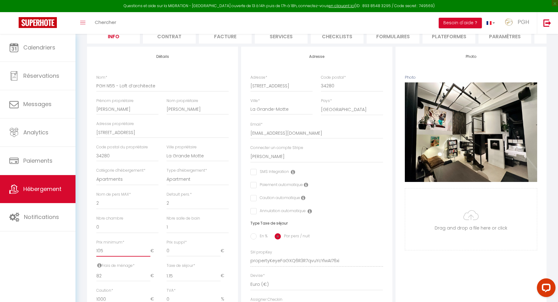
scroll to position [0, 0]
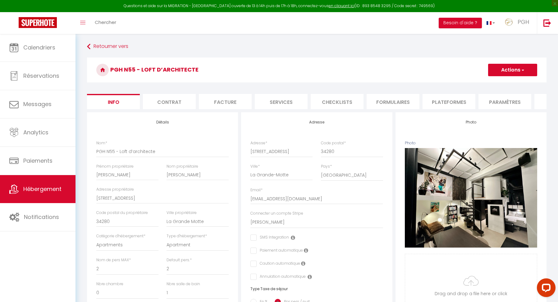
click at [511, 70] on button "Actions" at bounding box center [512, 70] width 49 height 12
click at [494, 84] on input "Enregistrer" at bounding box center [488, 84] width 23 height 6
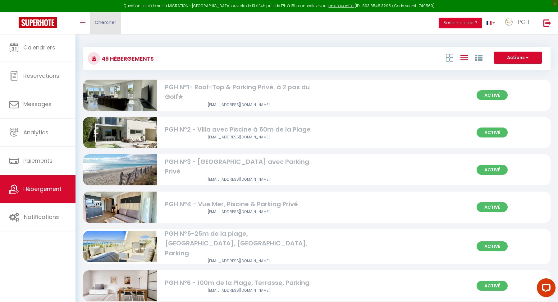
click at [108, 22] on span "Chercher" at bounding box center [105, 22] width 21 height 7
click at [0, 0] on input at bounding box center [0, 0] width 0 height 0
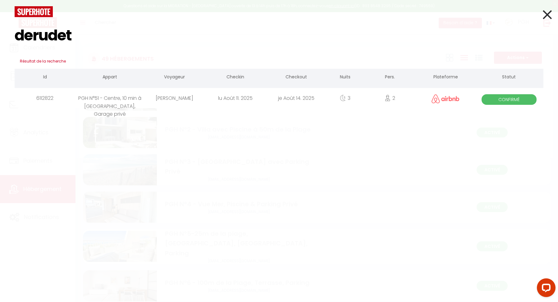
click at [196, 98] on div "[PERSON_NAME]" at bounding box center [174, 98] width 61 height 20
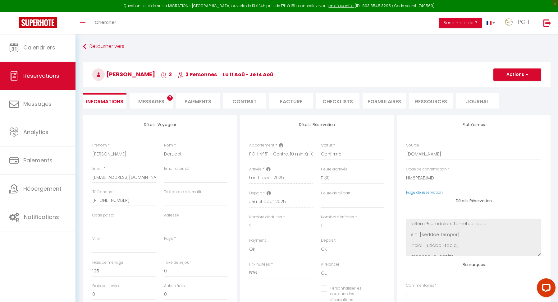
click at [527, 74] on span "button" at bounding box center [526, 75] width 4 height 6
click at [506, 89] on link "Enregistrer" at bounding box center [511, 88] width 49 height 8
